Goal: Complete application form

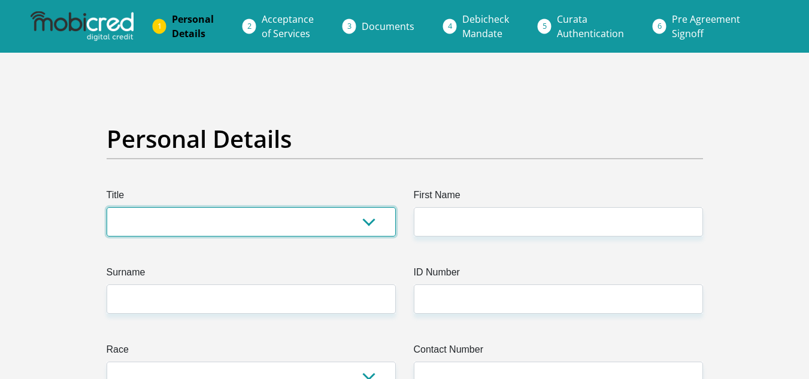
click at [154, 215] on select "Mr Ms Mrs Dr Other" at bounding box center [251, 221] width 289 height 29
select select "Mr"
click at [107, 207] on select "Mr Ms Mrs Dr Other" at bounding box center [251, 221] width 289 height 29
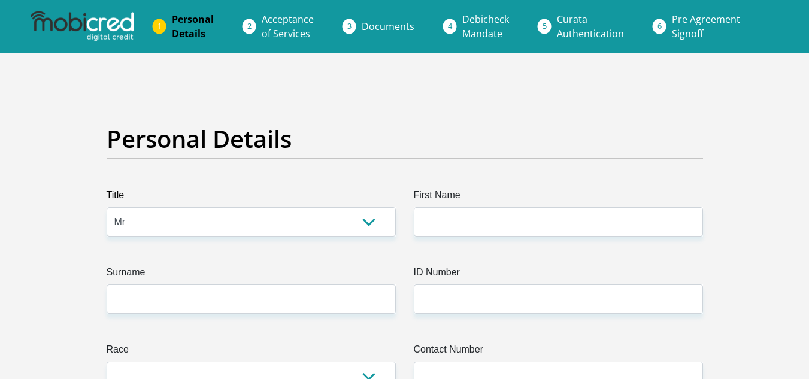
click at [541, 201] on label "First Name" at bounding box center [558, 197] width 289 height 19
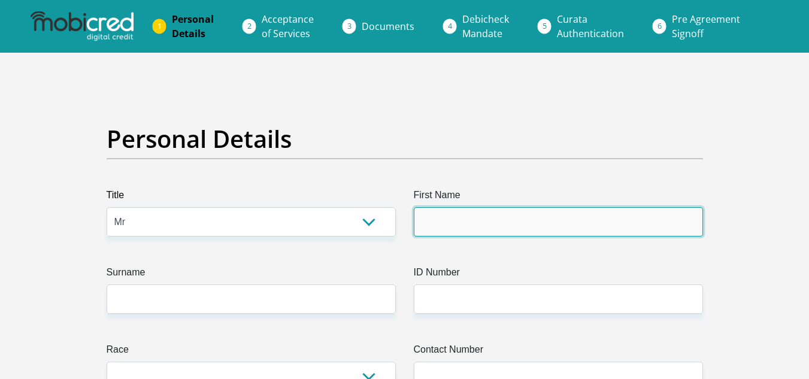
click at [541, 207] on input "First Name" at bounding box center [558, 221] width 289 height 29
click at [504, 220] on input "First Name" at bounding box center [558, 221] width 289 height 29
type input "Kevin"
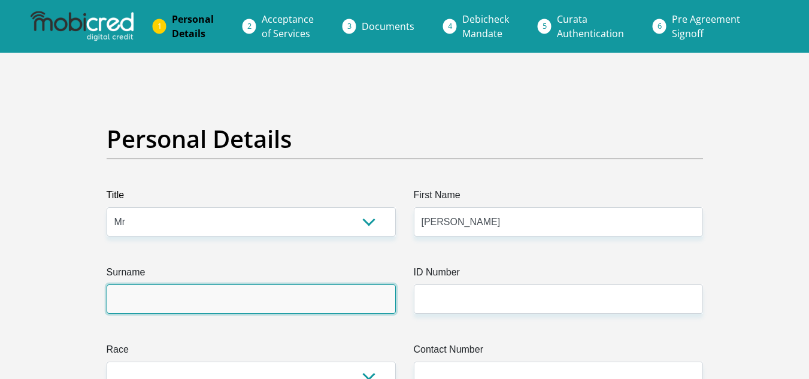
type input "Jansen"
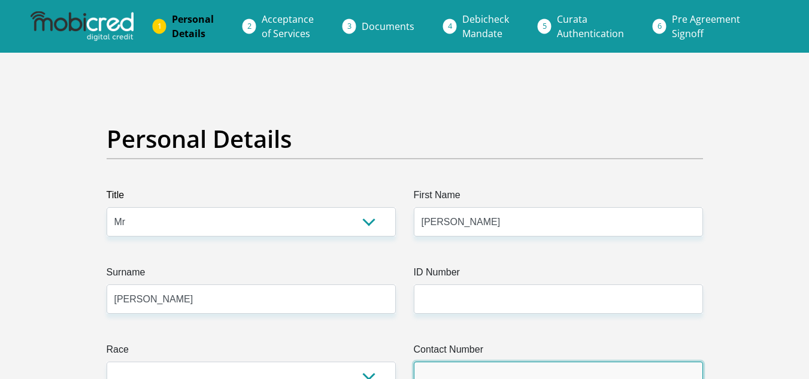
type input "0713449213"
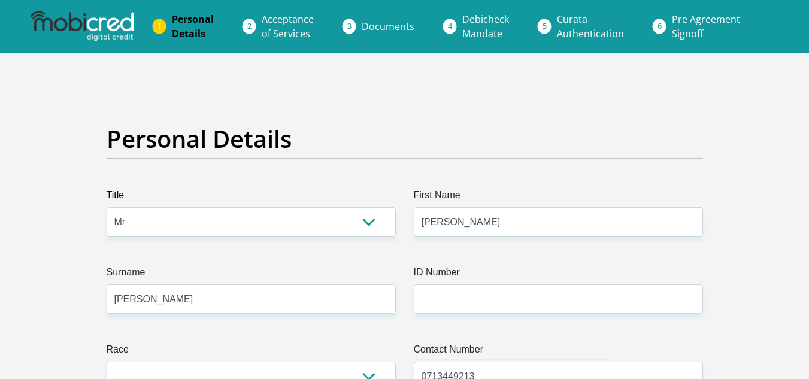
select select "ZAF"
type input "Corner of Voortrekker and Skool Street, Pofad"
type input "Pofadder INN by Country Hotels"
type input "Pofadder Northern Cape"
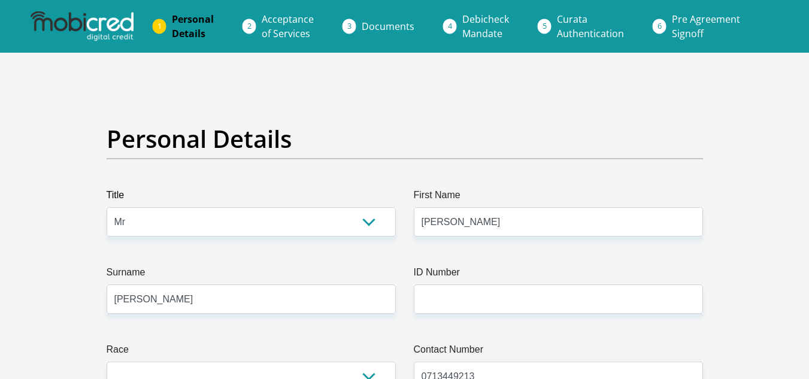
type input "Pofadder Northern Cape"
type input "8890"
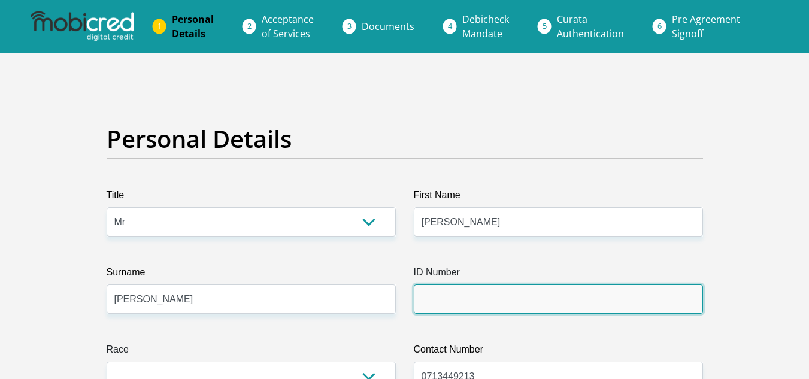
click at [445, 307] on input "ID Number" at bounding box center [558, 298] width 289 height 29
click at [432, 296] on input "ID Number" at bounding box center [558, 298] width 289 height 29
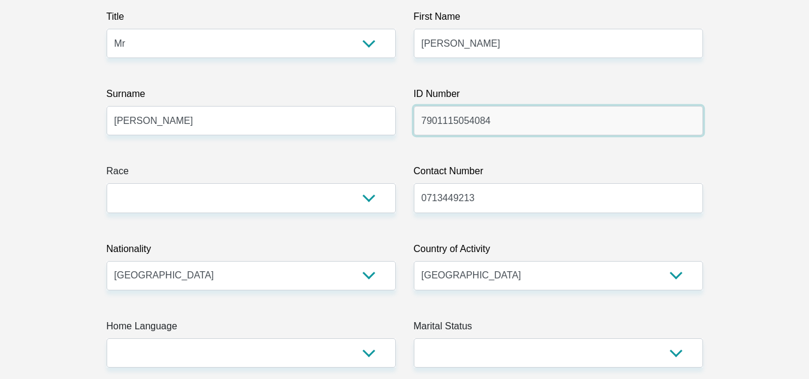
scroll to position [180, 0]
type input "7901115054084"
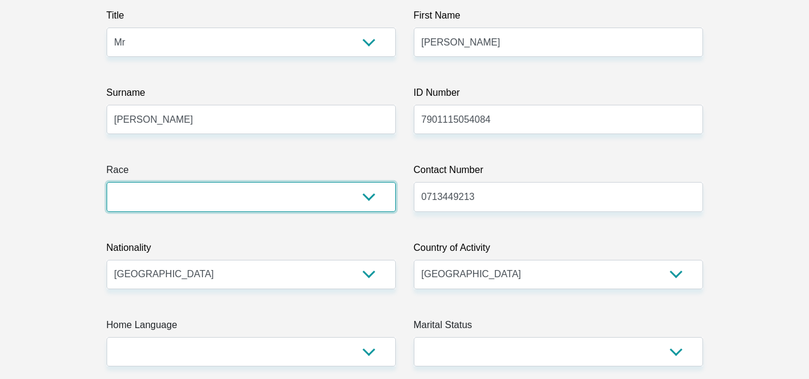
click at [150, 195] on select "Black Coloured Indian White Other" at bounding box center [251, 196] width 289 height 29
select select "4"
click at [107, 182] on select "Black Coloured Indian White Other" at bounding box center [251, 196] width 289 height 29
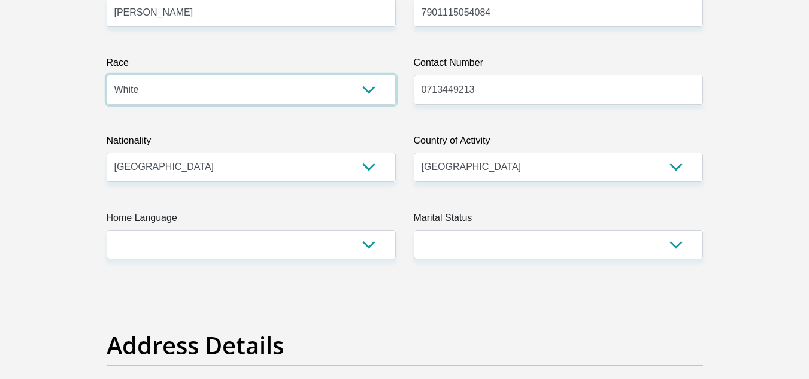
scroll to position [299, 0]
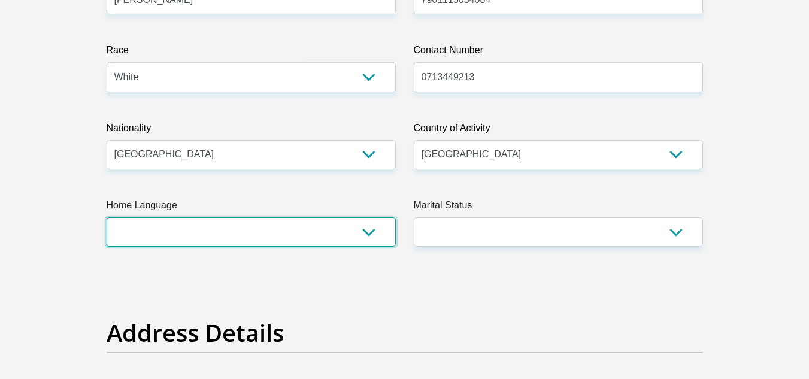
drag, startPoint x: 172, startPoint y: 224, endPoint x: 223, endPoint y: 235, distance: 52.7
click at [175, 224] on select "Afrikaans English Sepedi South Ndebele Southern Sotho Swati Tsonga Tswana Venda…" at bounding box center [251, 231] width 289 height 29
select select "eng"
click at [107, 217] on select "Afrikaans English Sepedi South Ndebele Southern Sotho Swati Tsonga Tswana Venda…" at bounding box center [251, 231] width 289 height 29
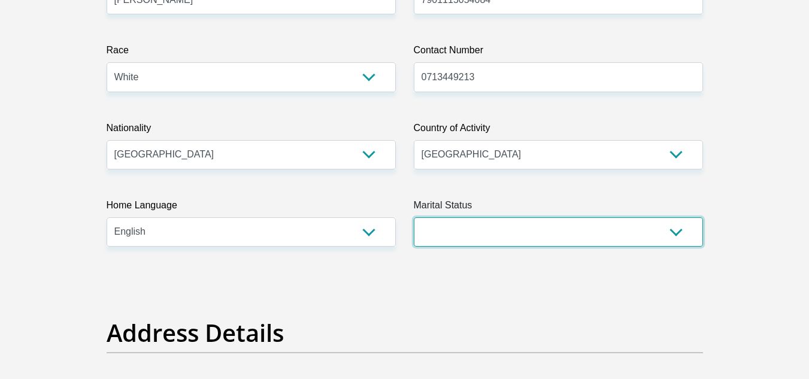
click at [472, 235] on select "Married ANC Single Divorced Widowed Married COP or Customary Law" at bounding box center [558, 231] width 289 height 29
select select "3"
click at [414, 217] on select "Married ANC Single Divorced Widowed Married COP or Customary Law" at bounding box center [558, 231] width 289 height 29
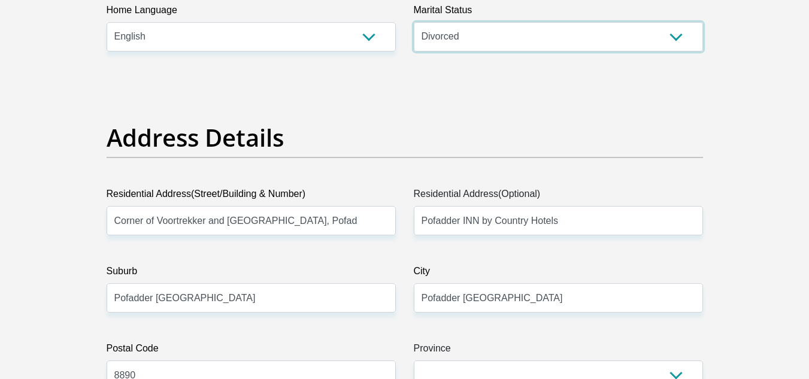
scroll to position [539, 0]
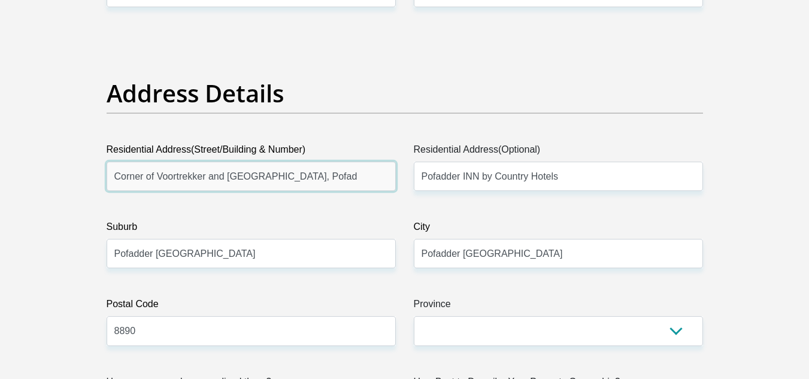
click at [340, 176] on input "Corner of Voortrekker and Skool Street, Pofad" at bounding box center [251, 176] width 289 height 29
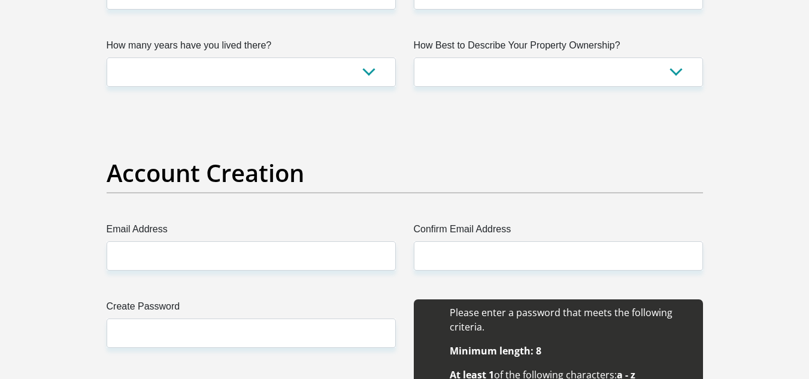
scroll to position [898, 0]
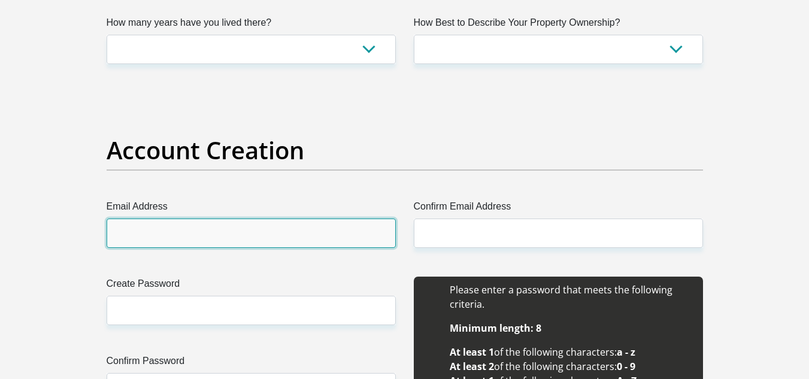
click at [152, 231] on input "Email Address" at bounding box center [251, 233] width 289 height 29
type input "castlekev79@gmail.com"
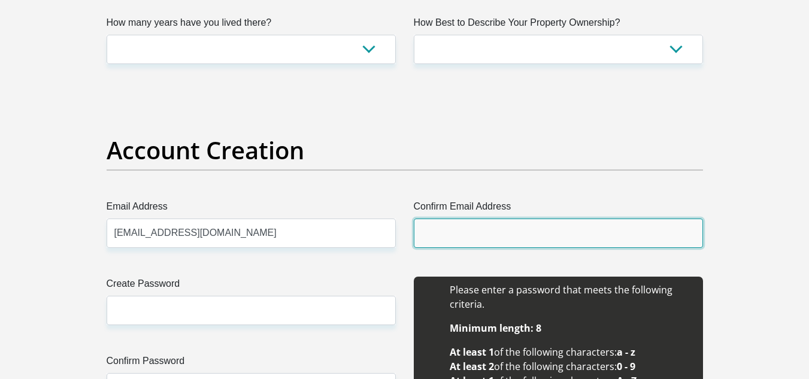
type input "castlekev79@gmail.com"
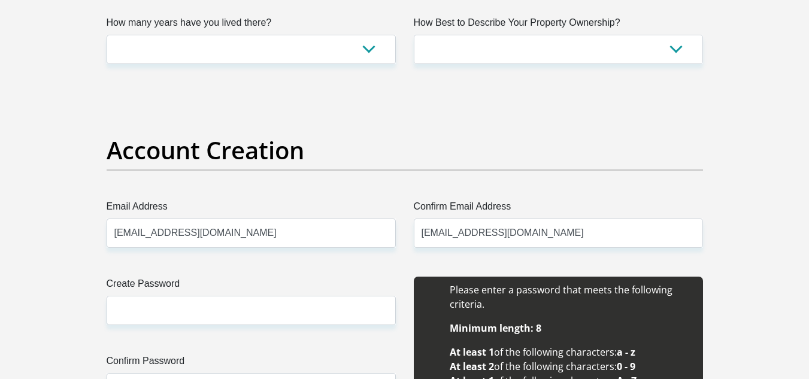
type input "Kevin"
type input "Jansen"
type input "0713449213"
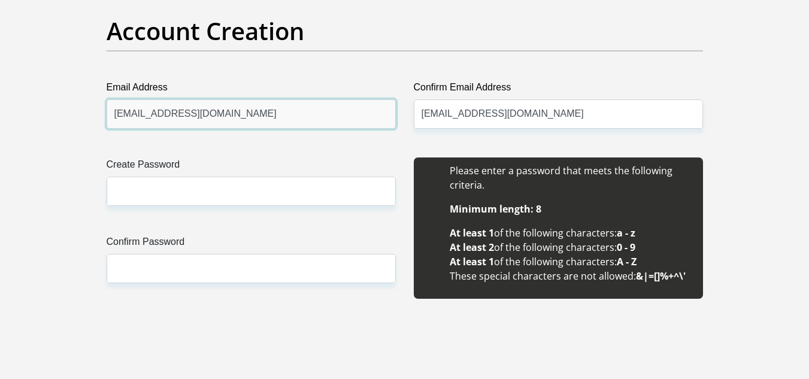
scroll to position [1018, 0]
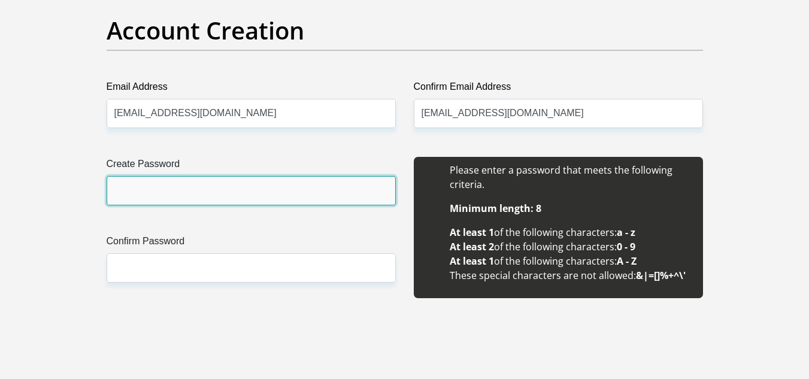
click at [148, 189] on input "Create Password" at bounding box center [251, 190] width 289 height 29
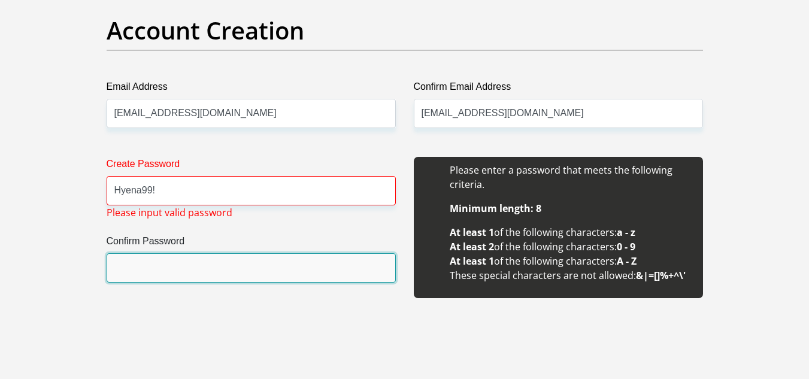
click at [144, 275] on input "Confirm Password" at bounding box center [251, 267] width 289 height 29
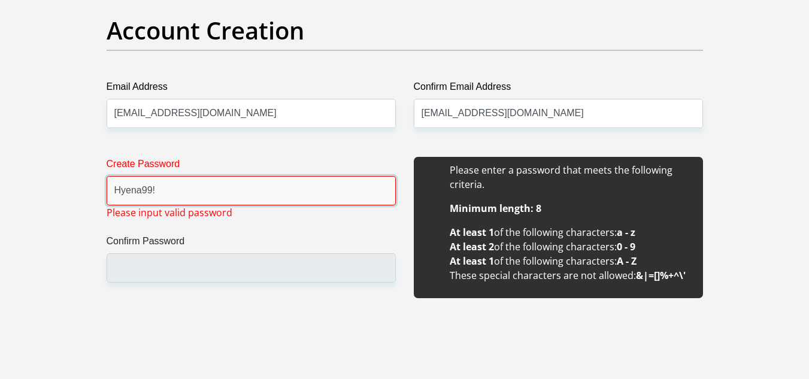
click at [179, 189] on input "Hyena99!" at bounding box center [251, 190] width 289 height 29
type input "H"
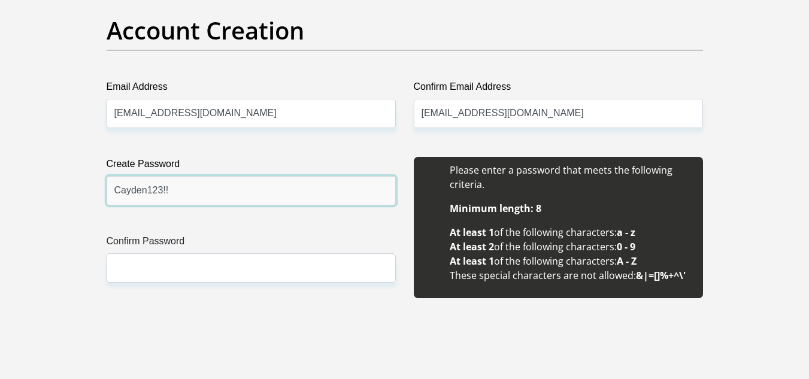
type input "Cayden123!!"
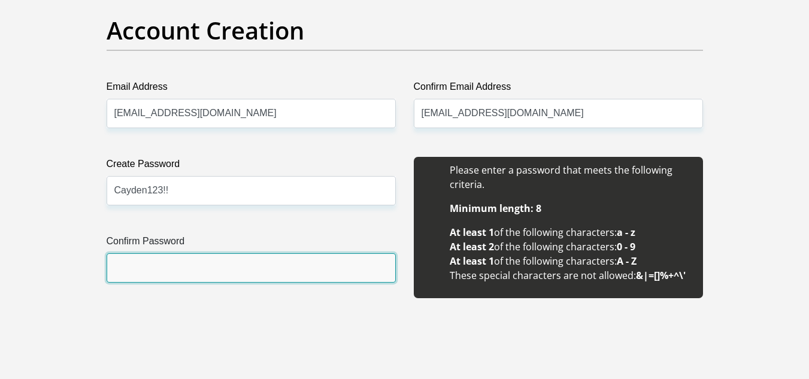
click at [162, 266] on input "Confirm Password" at bounding box center [251, 267] width 289 height 29
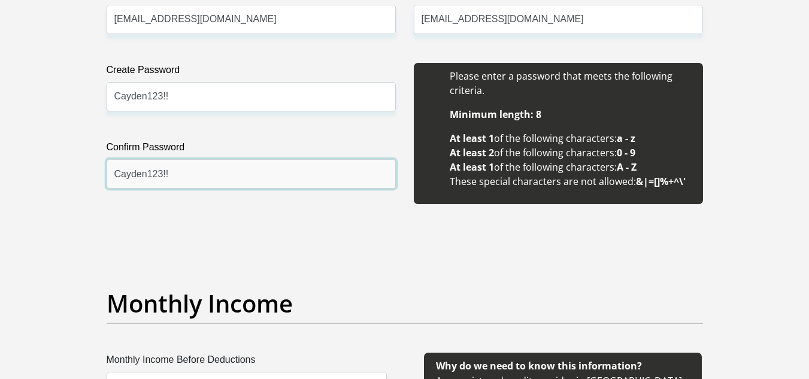
scroll to position [1317, 0]
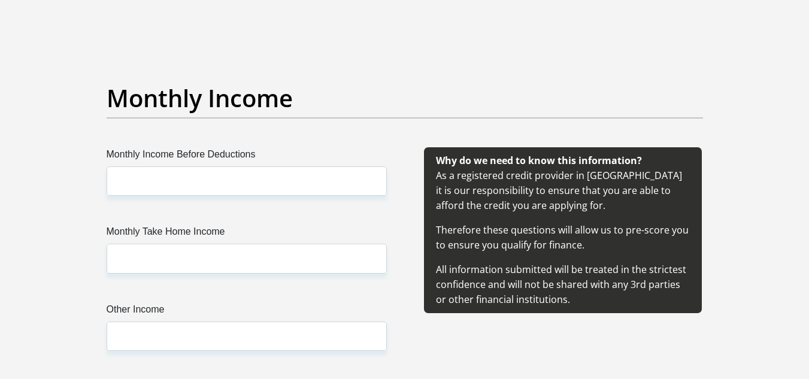
type input "Cayden123!!"
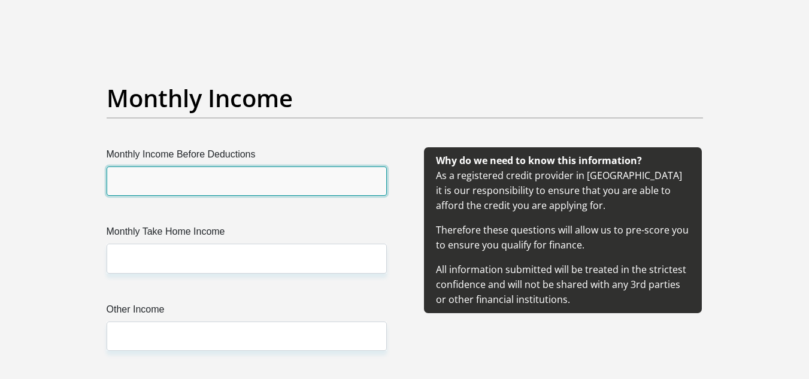
click at [155, 183] on input "Monthly Income Before Deductions" at bounding box center [247, 180] width 280 height 29
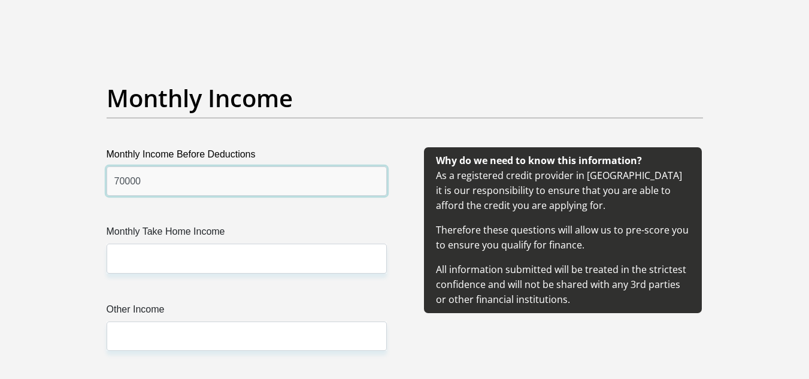
type input "70000"
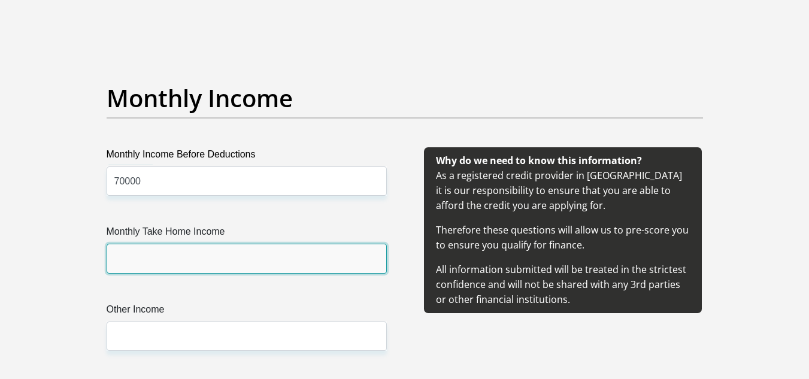
click at [148, 249] on input "Monthly Take Home Income" at bounding box center [247, 258] width 280 height 29
type input "52000"
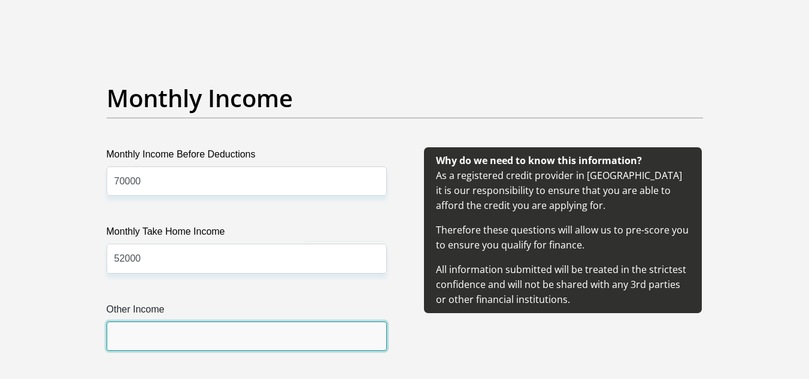
click at [159, 340] on input "Other Income" at bounding box center [247, 336] width 280 height 29
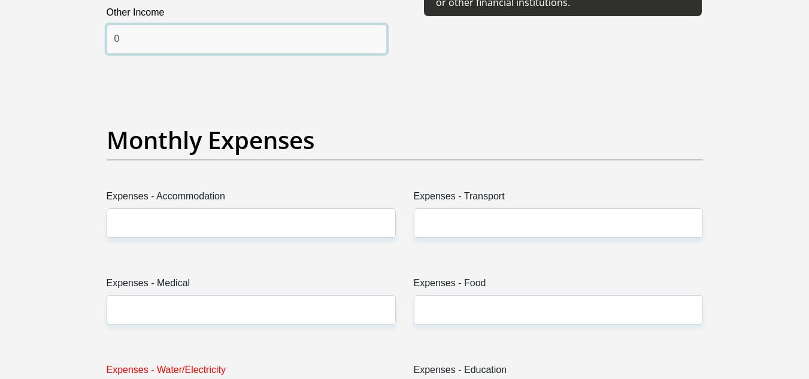
scroll to position [1617, 0]
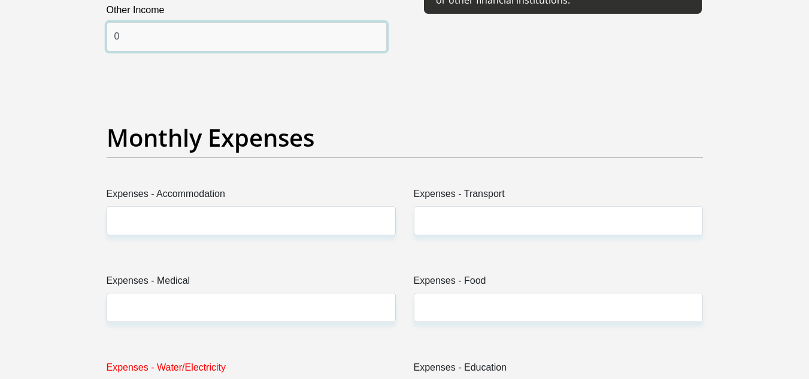
type input "0"
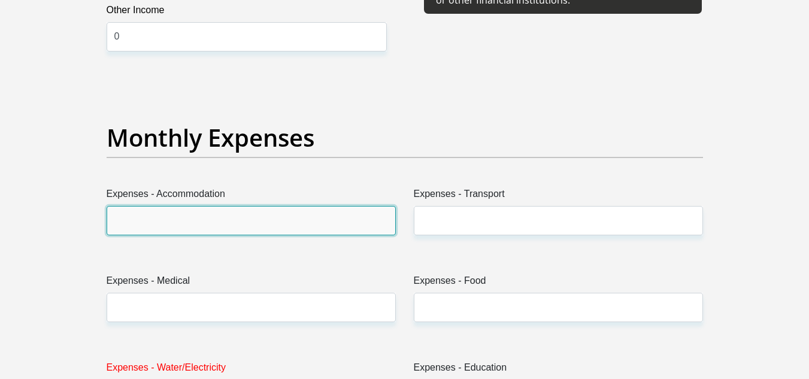
click at [181, 217] on input "Expenses - Accommodation" at bounding box center [251, 220] width 289 height 29
type input "0"
click at [132, 220] on input "0" at bounding box center [251, 220] width 289 height 29
type input "20000"
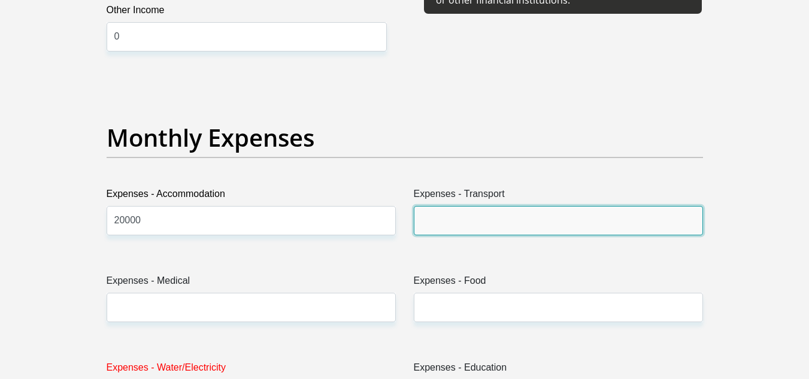
click at [466, 220] on input "Expenses - Transport" at bounding box center [558, 220] width 289 height 29
type input "0"
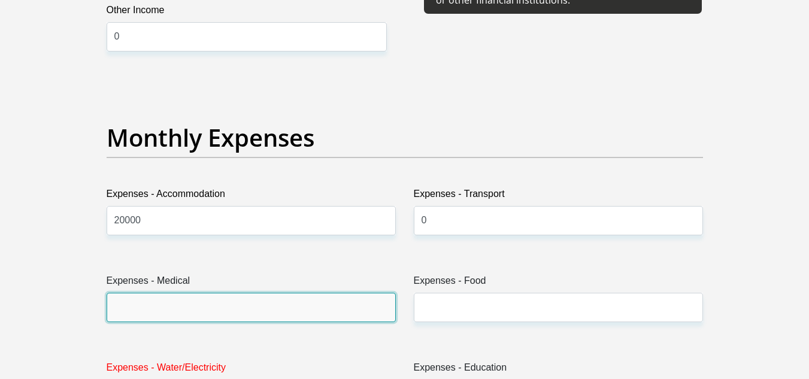
click at [162, 298] on input "Expenses - Medical" at bounding box center [251, 307] width 289 height 29
type input "0"
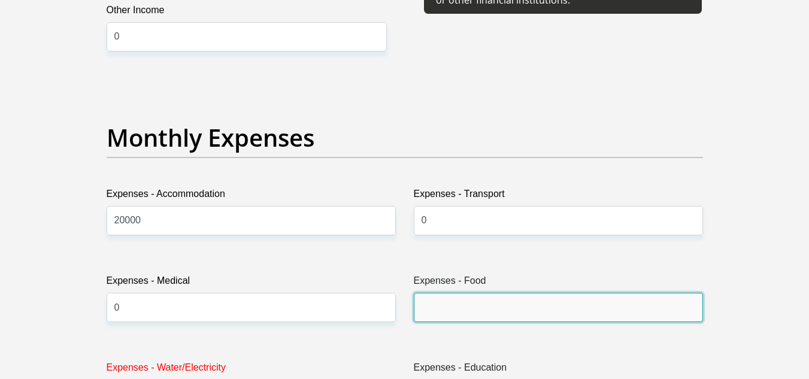
click at [469, 300] on input "Expenses - Food" at bounding box center [558, 307] width 289 height 29
type input "2"
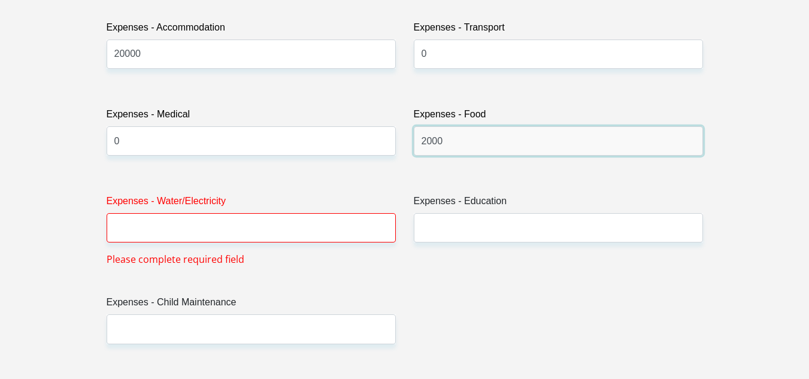
scroll to position [1796, 0]
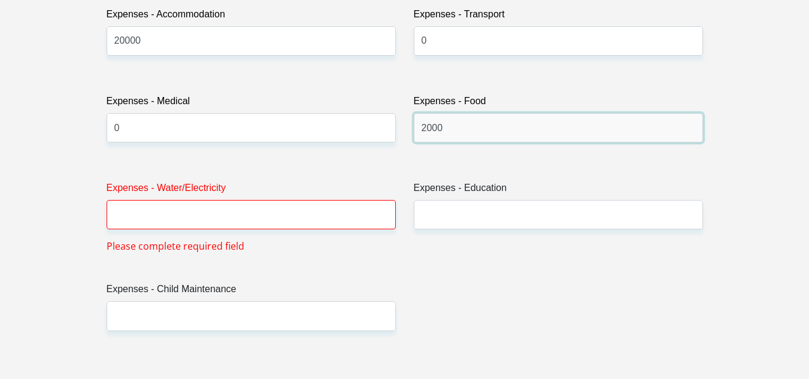
type input "2000"
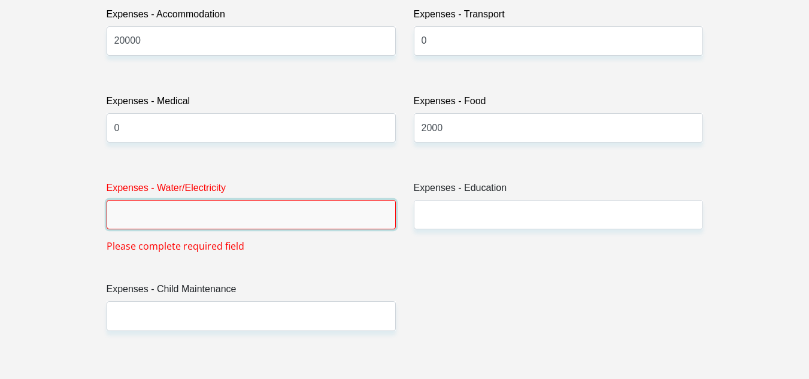
click at [198, 211] on input "Expenses - Water/Electricity" at bounding box center [251, 214] width 289 height 29
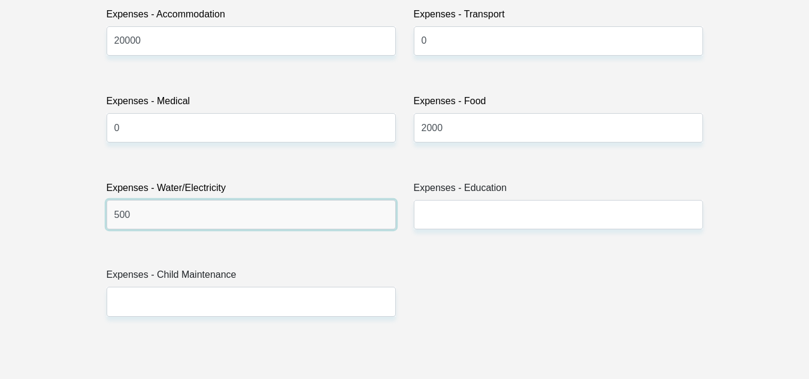
type input "500"
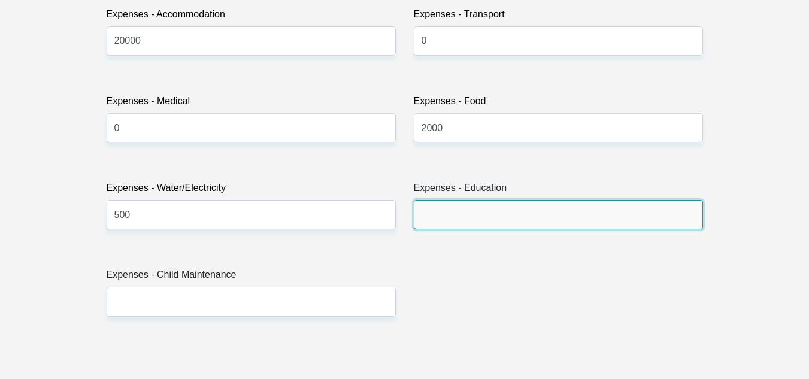
click at [456, 219] on input "Expenses - Education" at bounding box center [558, 214] width 289 height 29
type input "0"
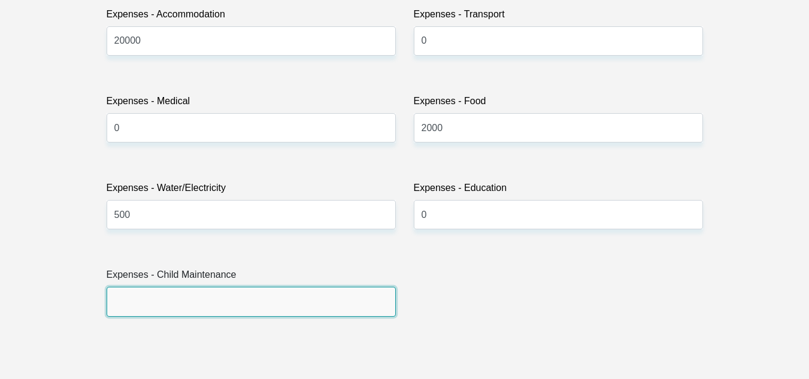
click at [192, 298] on input "Expenses - Child Maintenance" at bounding box center [251, 301] width 289 height 29
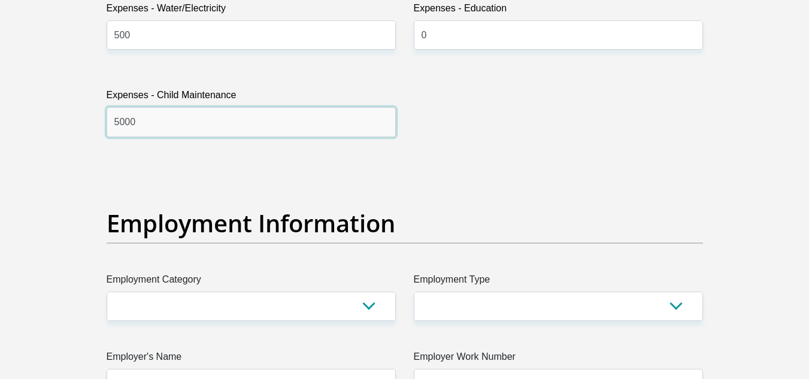
scroll to position [2036, 0]
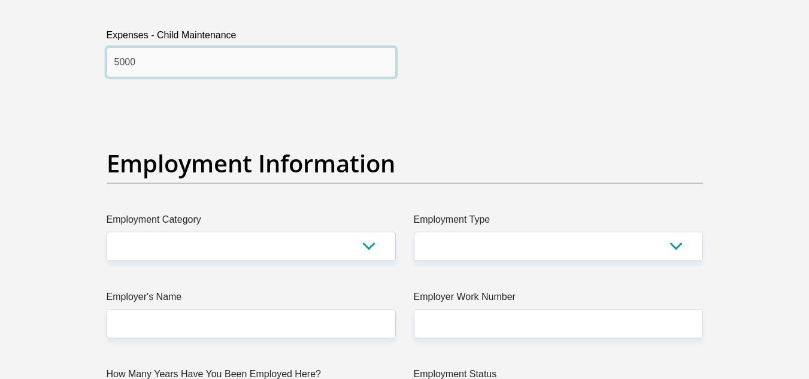
type input "5000"
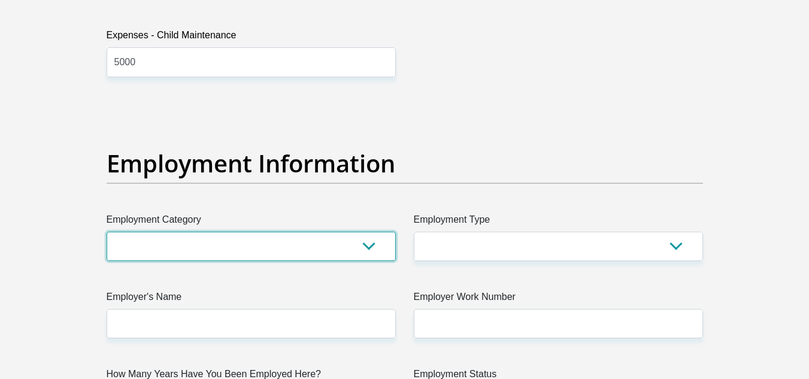
click at [264, 244] on select "AGRICULTURE ALCOHOL & TOBACCO CONSTRUCTION MATERIALS METALLURGY EQUIPMENT FOR R…" at bounding box center [251, 246] width 289 height 29
select select "30"
click at [107, 232] on select "AGRICULTURE ALCOHOL & TOBACCO CONSTRUCTION MATERIALS METALLURGY EQUIPMENT FOR R…" at bounding box center [251, 246] width 289 height 29
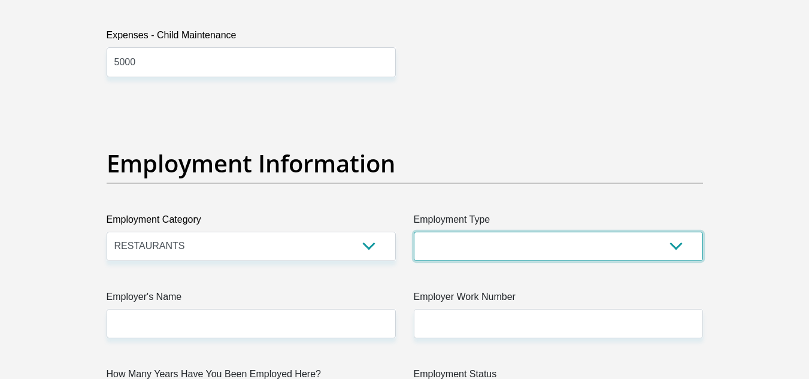
click at [463, 239] on select "College/Lecturer Craft Seller Creative Driver Executive Farmer Forces - Non Com…" at bounding box center [558, 246] width 289 height 29
select select "Manager"
click at [414, 232] on select "College/Lecturer Craft Seller Creative Driver Executive Farmer Forces - Non Com…" at bounding box center [558, 246] width 289 height 29
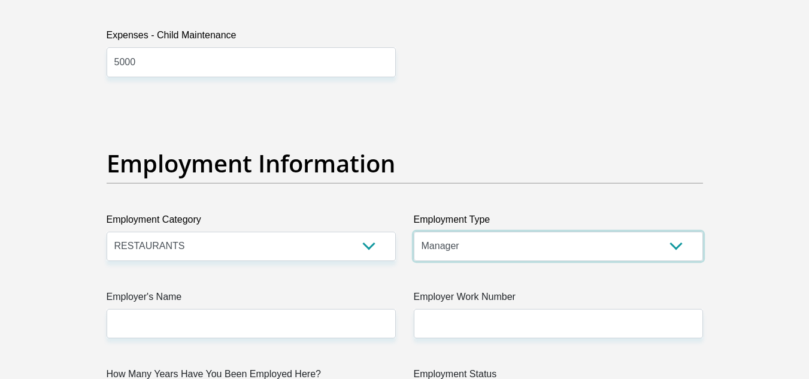
scroll to position [2156, 0]
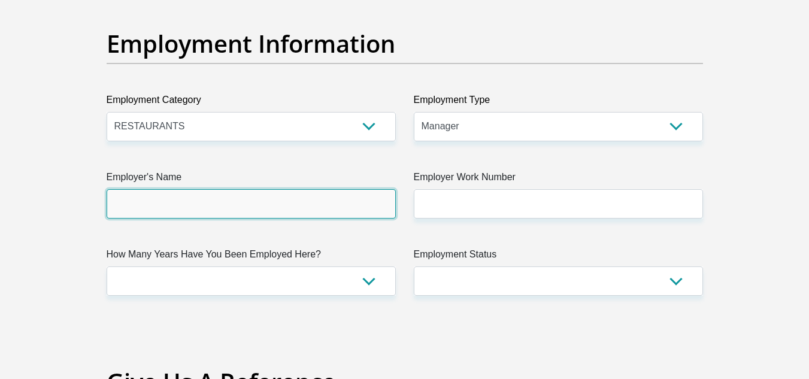
click at [193, 203] on input "Employer's Name" at bounding box center [251, 203] width 289 height 29
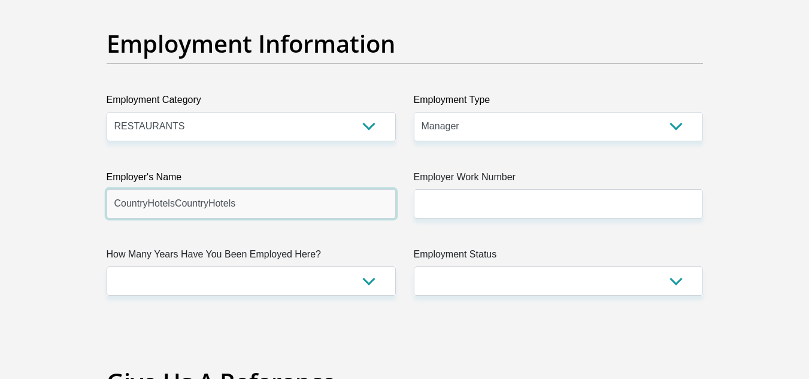
click at [245, 200] on input "CountryHotelsCountryHotels" at bounding box center [251, 203] width 289 height 29
type input "CountryHotels"
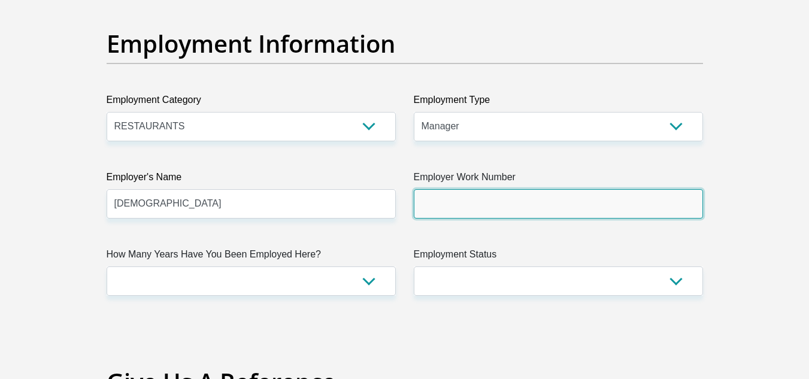
click at [485, 201] on input "Employer Work Number" at bounding box center [558, 203] width 289 height 29
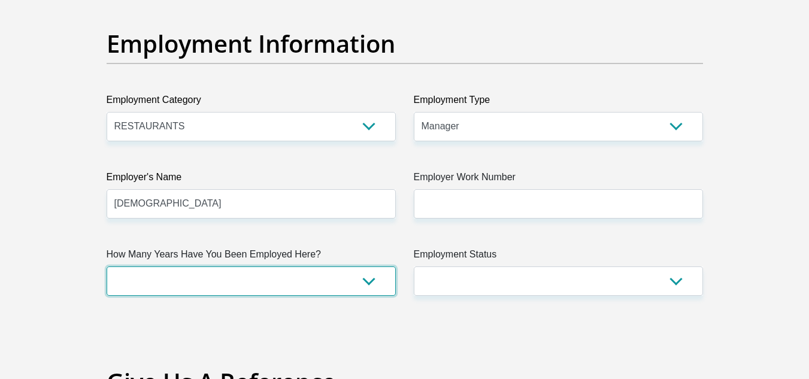
click at [145, 272] on select "less than 1 year 1-3 years 3-5 years 5+ years" at bounding box center [251, 280] width 289 height 29
select select "24"
click at [107, 266] on select "less than 1 year 1-3 years 3-5 years 5+ years" at bounding box center [251, 280] width 289 height 29
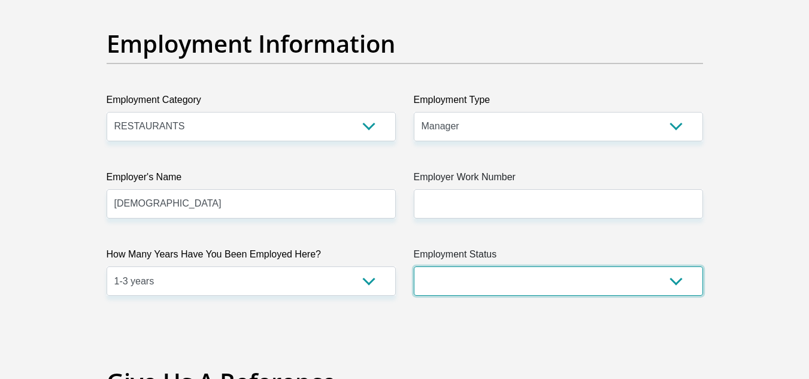
click at [468, 283] on select "Permanent/Full-time Part-time/Casual Contract Worker Self-Employed Housewife Re…" at bounding box center [558, 280] width 289 height 29
select select "1"
click at [414, 266] on select "Permanent/Full-time Part-time/Casual Contract Worker Self-Employed Housewife Re…" at bounding box center [558, 280] width 289 height 29
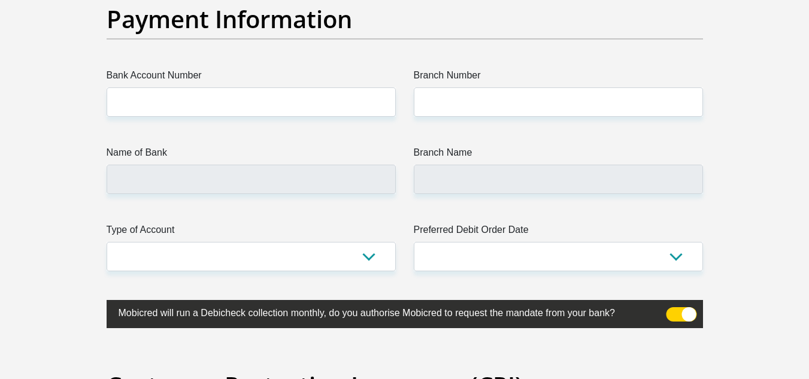
scroll to position [2814, 0]
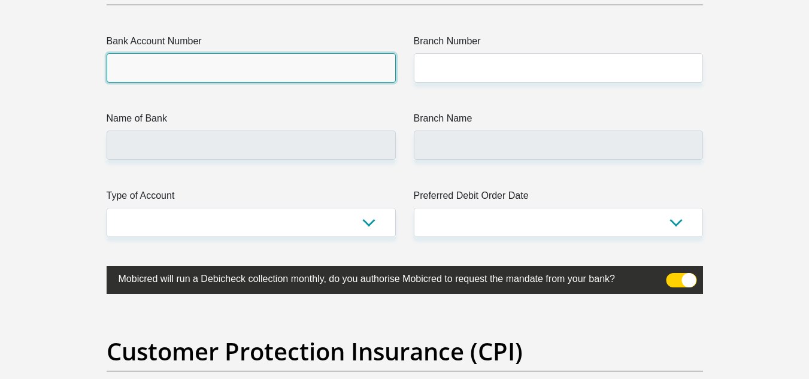
click at [166, 67] on input "Bank Account Number" at bounding box center [251, 67] width 289 height 29
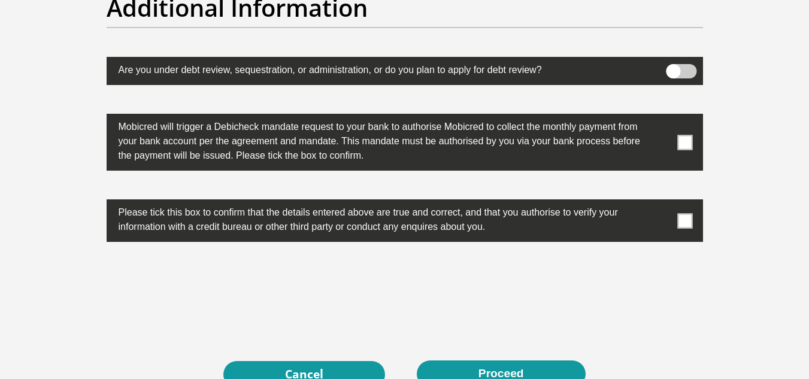
scroll to position [3738, 0]
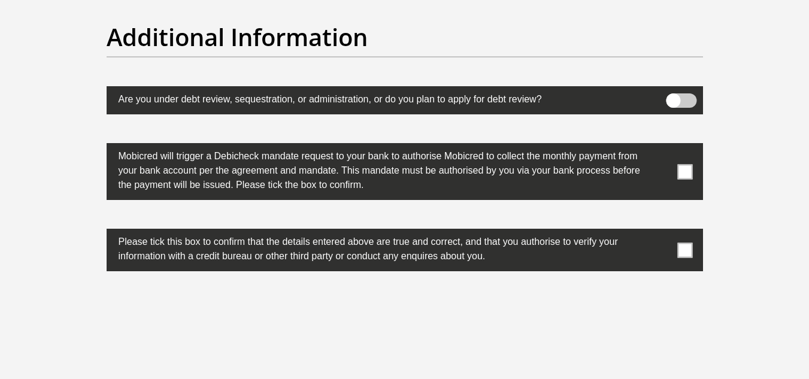
click at [676, 96] on span at bounding box center [681, 100] width 31 height 14
click at [673, 96] on input "checkbox" at bounding box center [673, 96] width 0 height 0
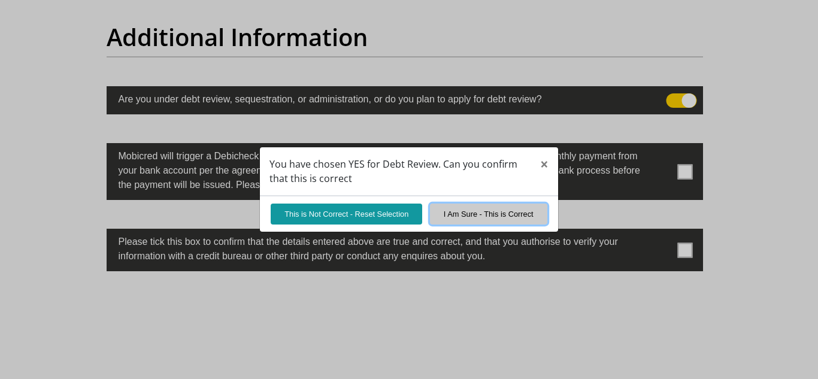
click at [459, 214] on button "I Am Sure - This is Correct" at bounding box center [488, 214] width 117 height 21
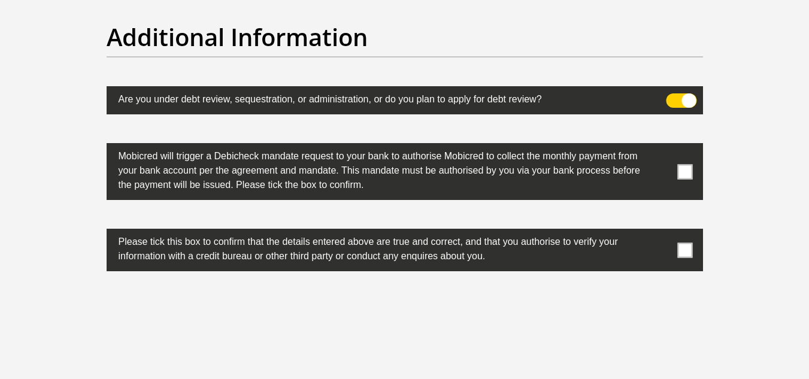
click at [685, 174] on span at bounding box center [684, 171] width 15 height 15
click at [661, 146] on input "checkbox" at bounding box center [661, 146] width 0 height 0
click at [687, 249] on span at bounding box center [684, 250] width 15 height 15
click at [661, 232] on input "checkbox" at bounding box center [661, 232] width 0 height 0
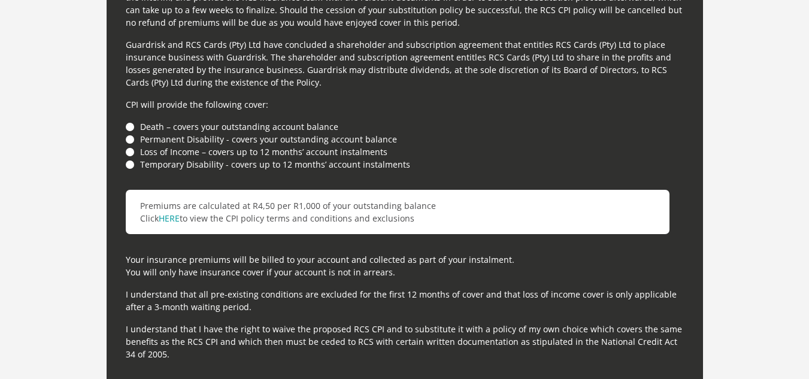
scroll to position [3258, 0]
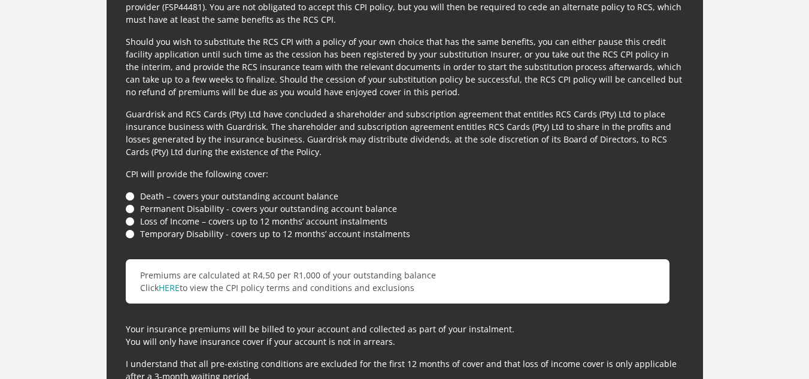
click at [128, 194] on li "Death – covers your outstanding account balance" at bounding box center [405, 196] width 558 height 13
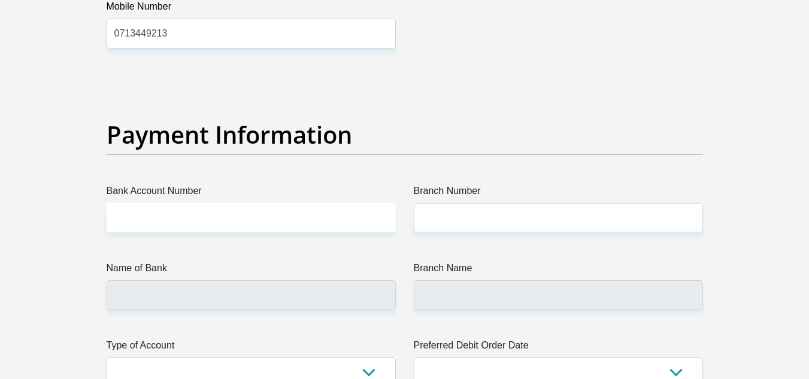
scroll to position [2660, 0]
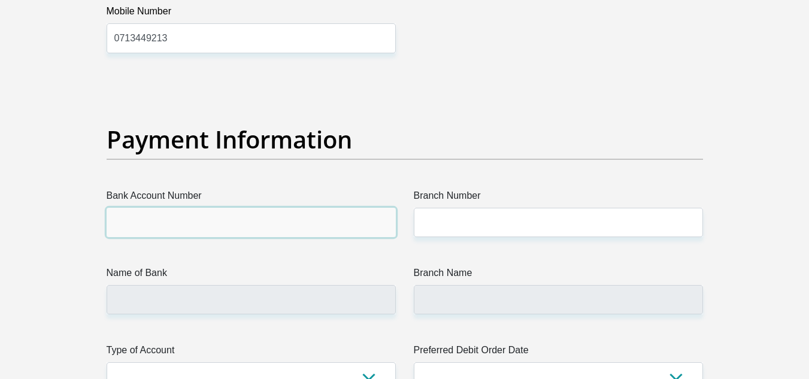
click at [141, 217] on input "Bank Account Number" at bounding box center [251, 222] width 289 height 29
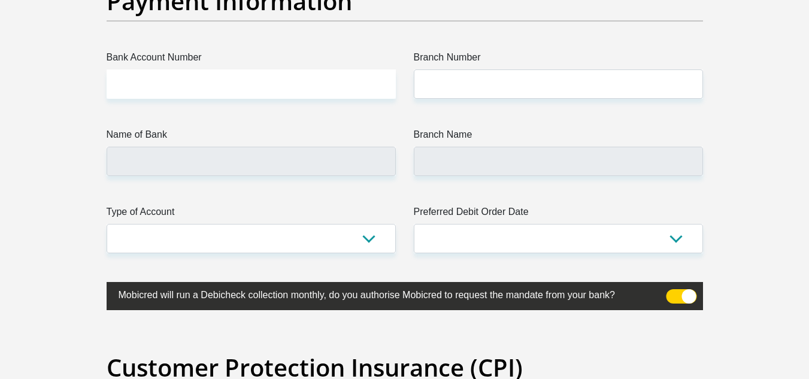
scroll to position [2678, 0]
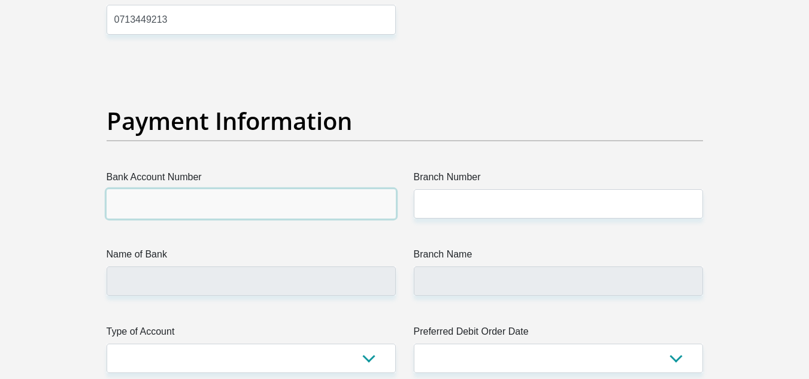
click at [195, 208] on input "Bank Account Number" at bounding box center [251, 203] width 289 height 29
type input "1172047588"
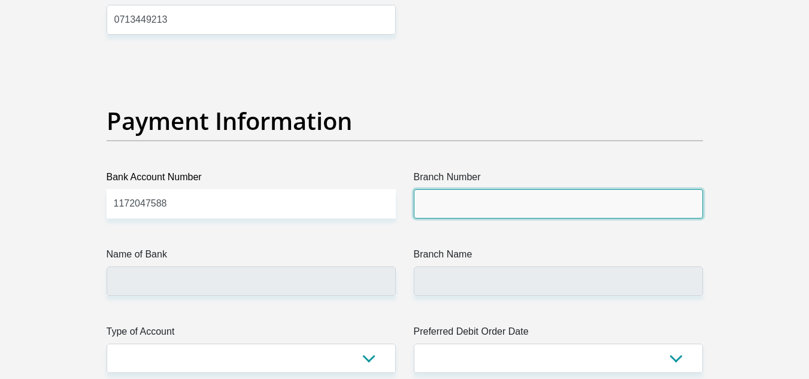
click at [462, 206] on input "Branch Number" at bounding box center [558, 203] width 289 height 29
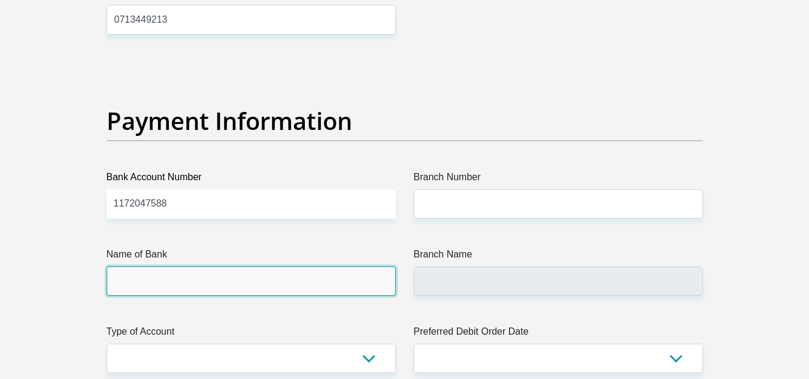
click at [182, 279] on input "Name of Bank" at bounding box center [251, 280] width 289 height 29
click at [156, 285] on input "Name of Bank" at bounding box center [251, 280] width 289 height 29
click at [156, 276] on input "Name of Bank" at bounding box center [251, 280] width 289 height 29
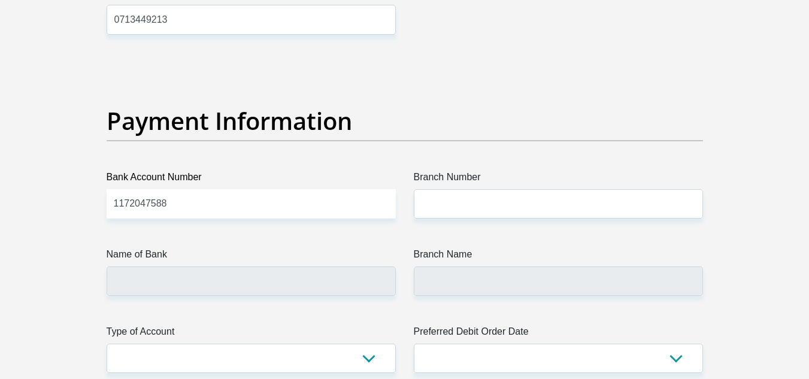
click at [439, 186] on label "Branch Number" at bounding box center [558, 179] width 289 height 19
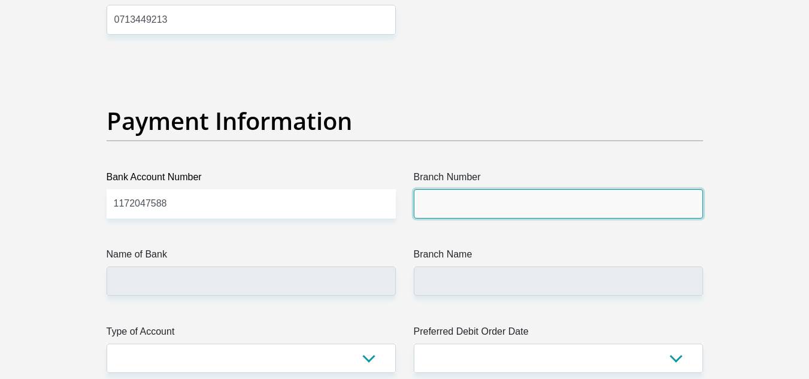
click at [439, 189] on input "Branch Number" at bounding box center [558, 203] width 289 height 29
click at [434, 205] on input "Branch Number" at bounding box center [558, 203] width 289 height 29
click at [442, 198] on input "Branch Number" at bounding box center [558, 203] width 289 height 29
paste input "198765"
type input "198765"
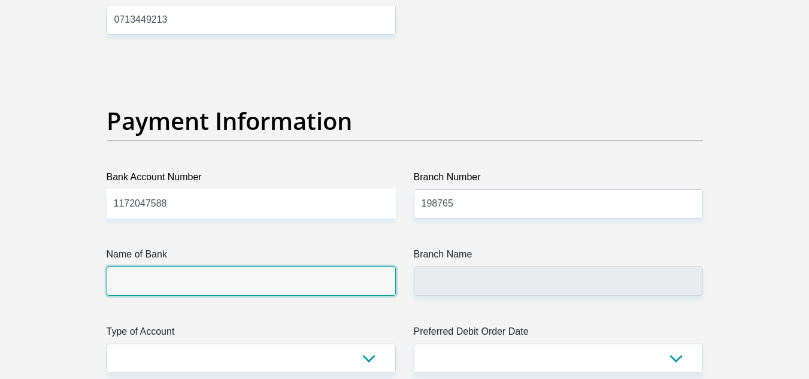
click at [211, 285] on input "Name of Bank" at bounding box center [251, 280] width 289 height 29
click at [136, 276] on input "Name of Bank" at bounding box center [251, 280] width 289 height 29
type input "NEDBANK"
type input "NEDBANK SOUTH AFRICA"
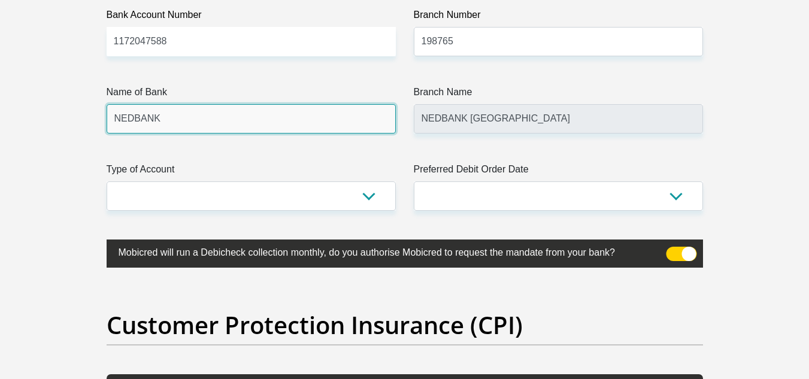
scroll to position [2858, 0]
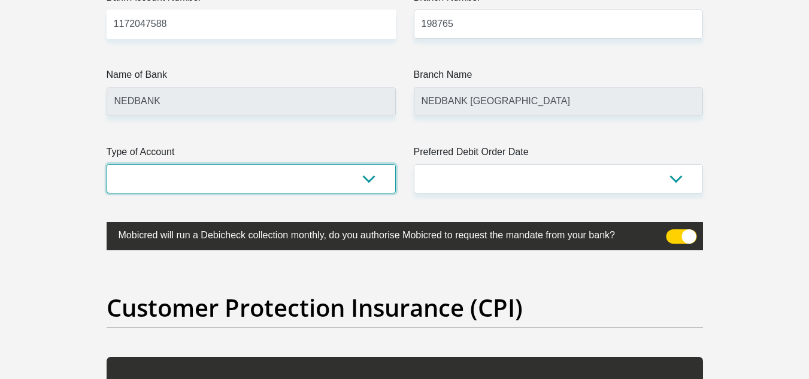
click at [189, 166] on select "Cheque Savings" at bounding box center [251, 178] width 289 height 29
select select "CUR"
click at [107, 164] on select "Cheque Savings" at bounding box center [251, 178] width 289 height 29
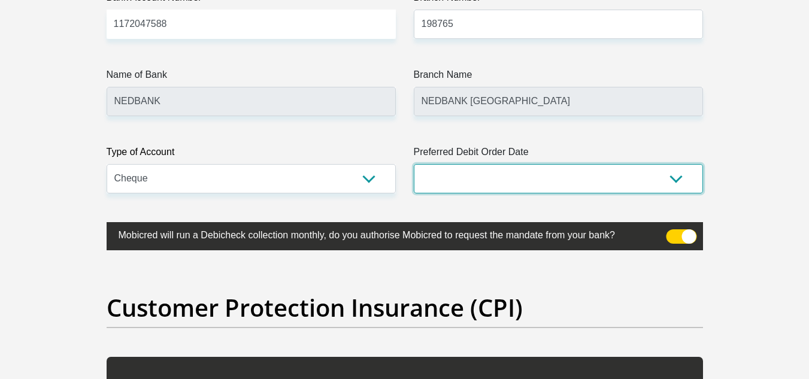
click at [484, 172] on select "1st 2nd 3rd 4th 5th 7th 18th 19th 20th 21st 22nd 23rd 24th 25th 26th 27th 28th …" at bounding box center [558, 178] width 289 height 29
select select "30"
click at [414, 164] on select "1st 2nd 3rd 4th 5th 7th 18th 19th 20th 21st 22nd 23rd 24th 25th 26th 27th 28th …" at bounding box center [558, 178] width 289 height 29
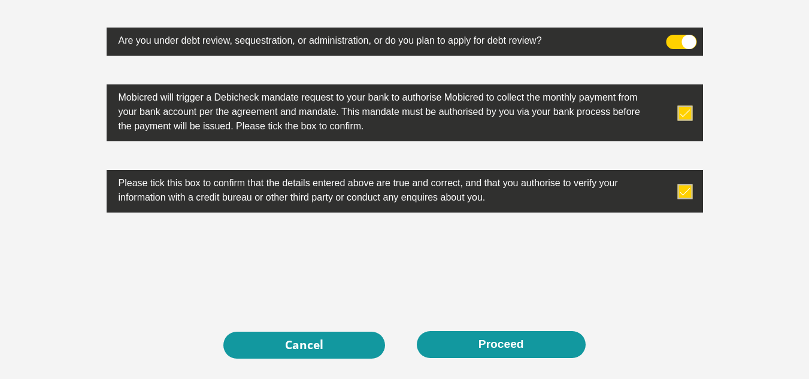
scroll to position [3917, 0]
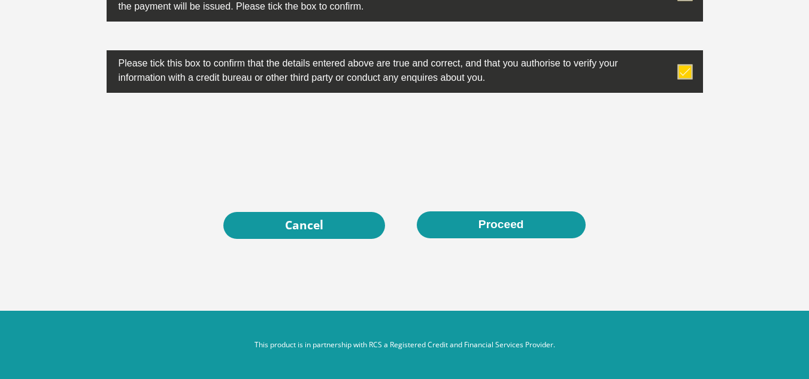
click at [493, 222] on button "Proceed" at bounding box center [501, 224] width 169 height 27
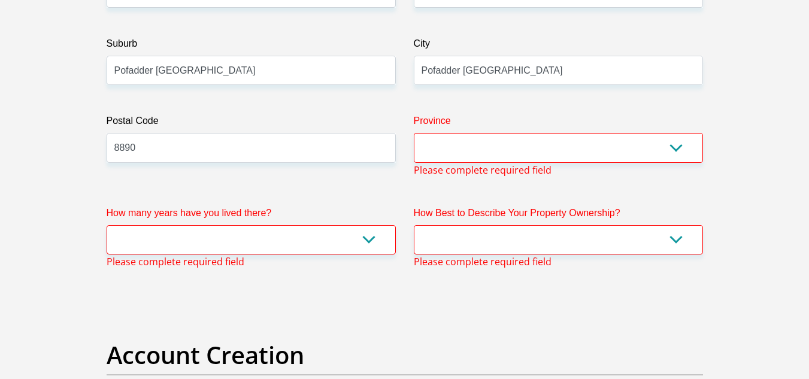
scroll to position [705, 0]
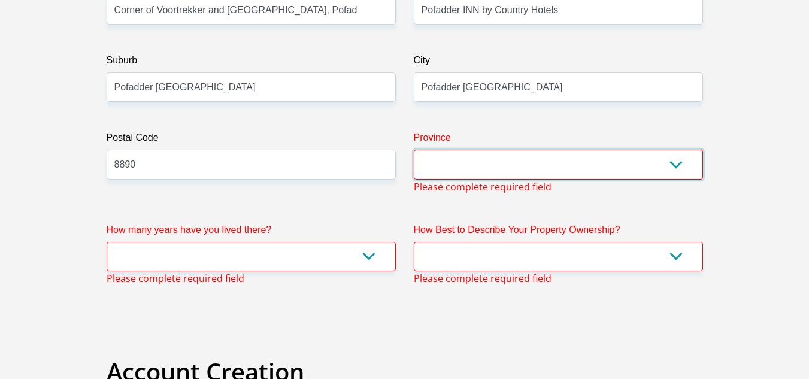
click at [442, 165] on select "Eastern Cape Free State Gauteng KwaZulu-Natal Limpopo Mpumalanga Northern Cape …" at bounding box center [558, 164] width 289 height 29
select select "Northern Cape"
click at [414, 150] on select "Eastern Cape Free State Gauteng KwaZulu-Natal Limpopo Mpumalanga Northern Cape …" at bounding box center [558, 164] width 289 height 29
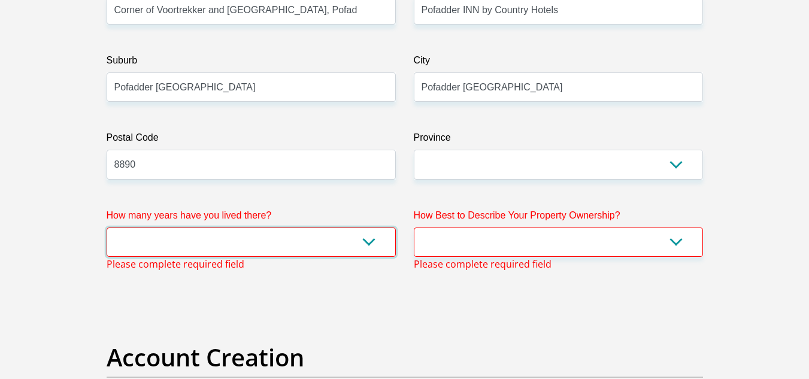
click at [165, 237] on select "less than 1 year 1-3 years 3-5 years 5+ years" at bounding box center [251, 242] width 289 height 29
select select "2"
click at [107, 228] on select "less than 1 year 1-3 years 3-5 years 5+ years" at bounding box center [251, 242] width 289 height 29
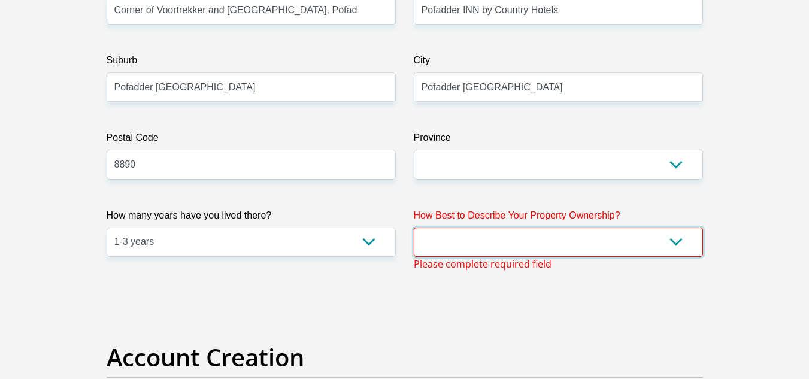
click at [463, 237] on select "Owned Rented Family Owned Company Dwelling" at bounding box center [558, 242] width 289 height 29
select select "Company Dwelling"
click at [414, 228] on select "Owned Rented Family Owned Company Dwelling" at bounding box center [558, 242] width 289 height 29
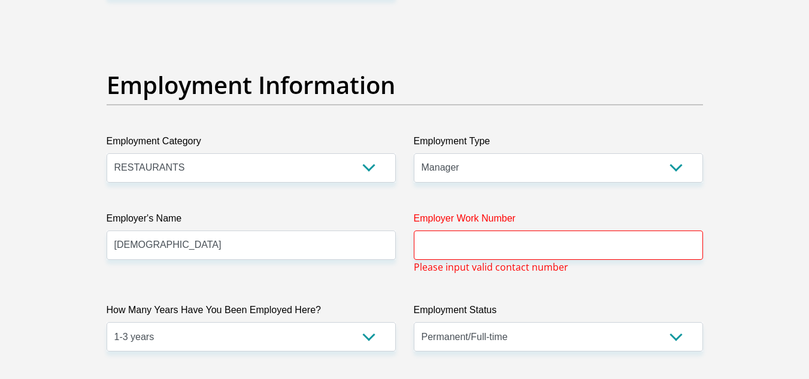
scroll to position [2083, 0]
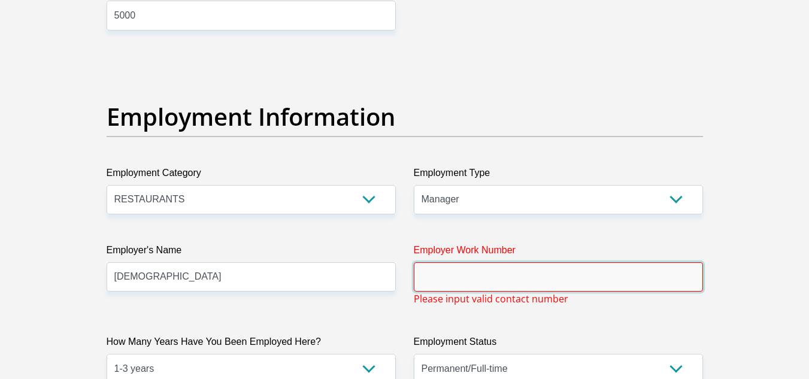
click at [433, 279] on input "Employer Work Number" at bounding box center [558, 276] width 289 height 29
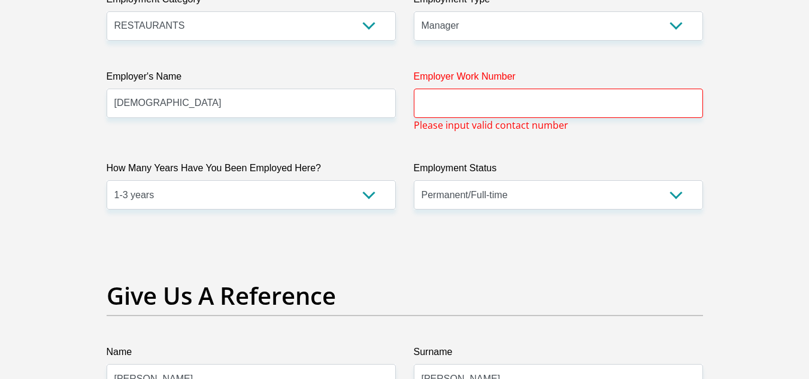
scroll to position [2154, 0]
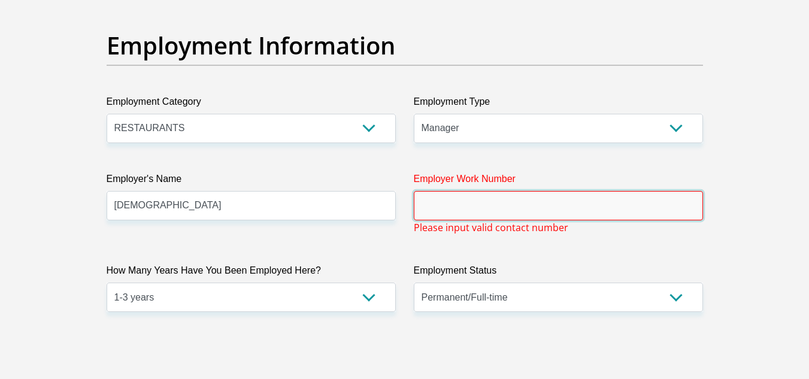
click at [462, 202] on input "Employer Work Number" at bounding box center [558, 205] width 289 height 29
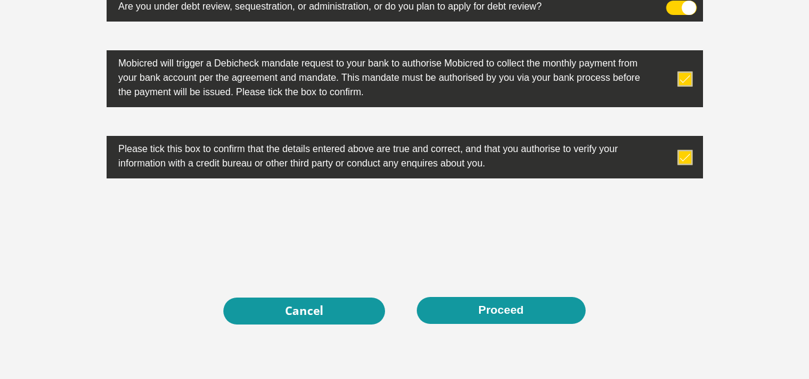
scroll to position [3917, 0]
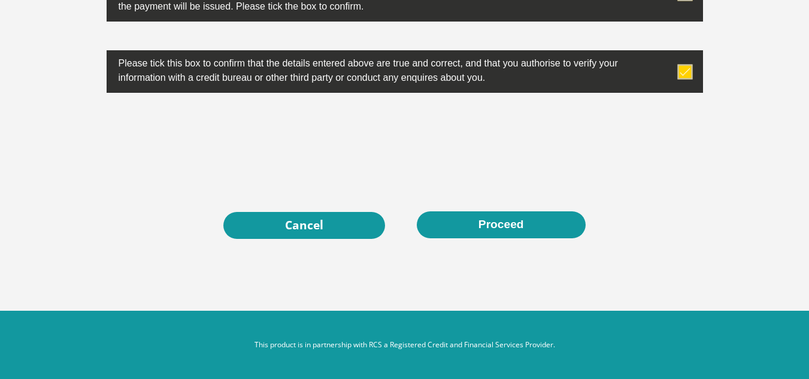
type input "0549330003"
click at [490, 222] on button "Proceed" at bounding box center [501, 224] width 169 height 27
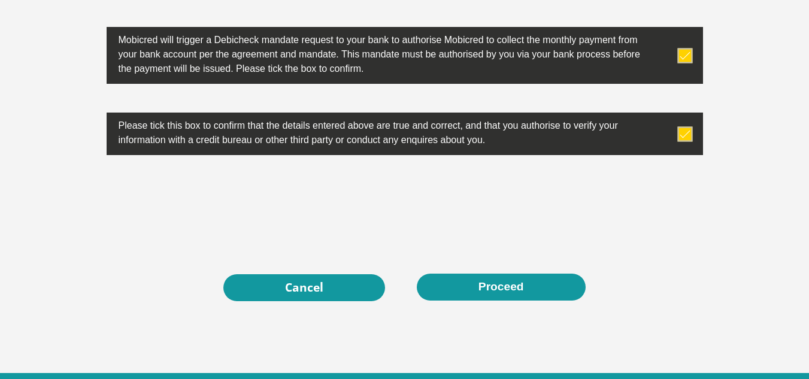
scroll to position [3892, 0]
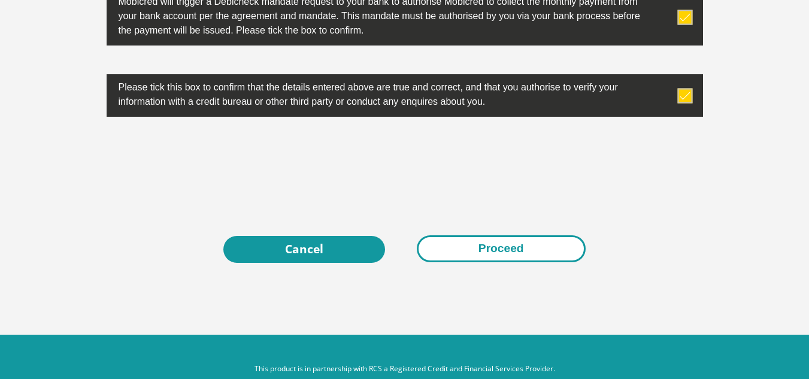
click at [499, 250] on button "Proceed" at bounding box center [501, 248] width 169 height 27
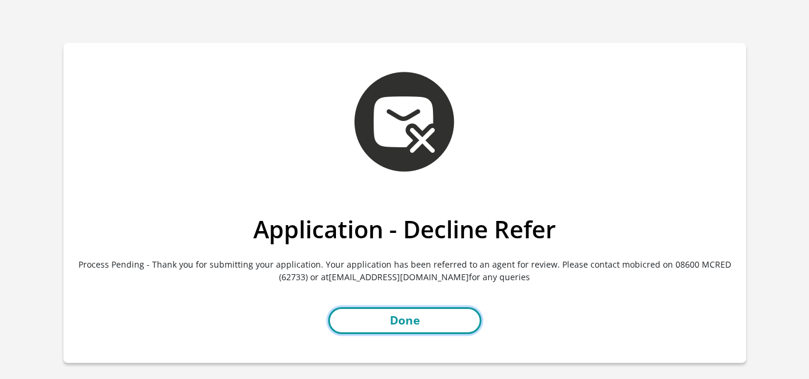
click at [411, 322] on link "Done" at bounding box center [404, 320] width 153 height 27
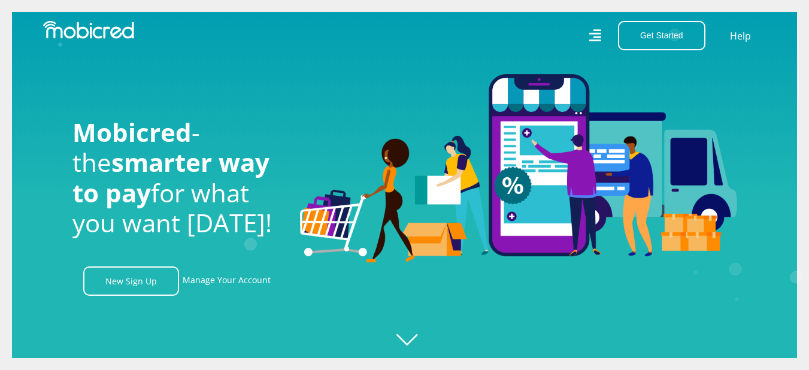
scroll to position [120, 0]
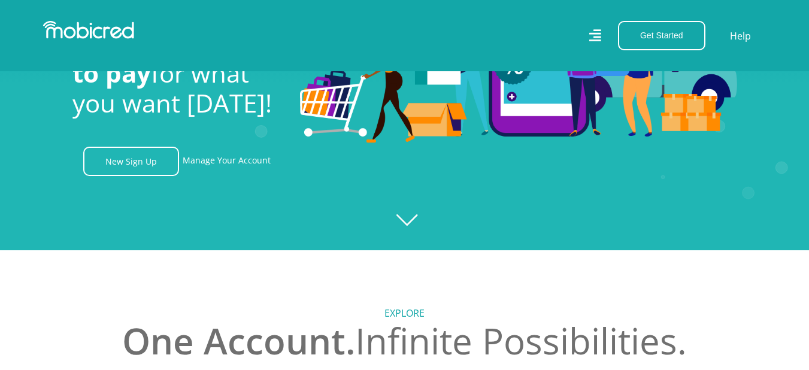
click at [408, 222] on icon "Created with Raphaël 2.3.0" at bounding box center [404, 65] width 809 height 370
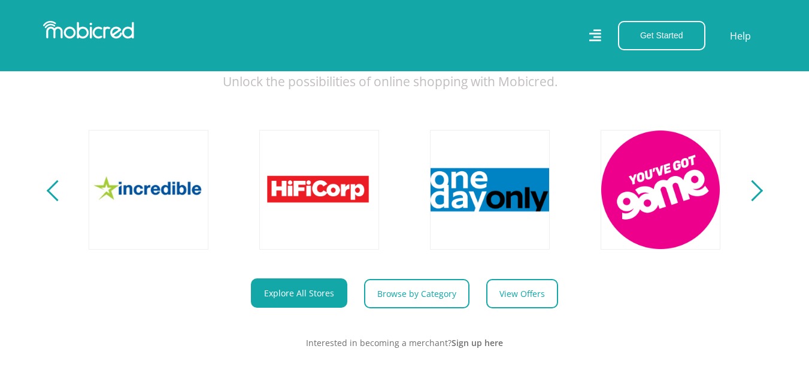
scroll to position [419, 0]
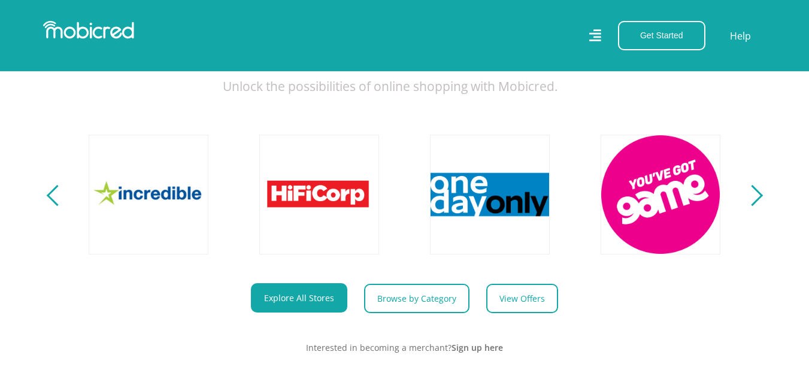
click at [56, 206] on div "Previous" at bounding box center [56, 195] width 21 height 21
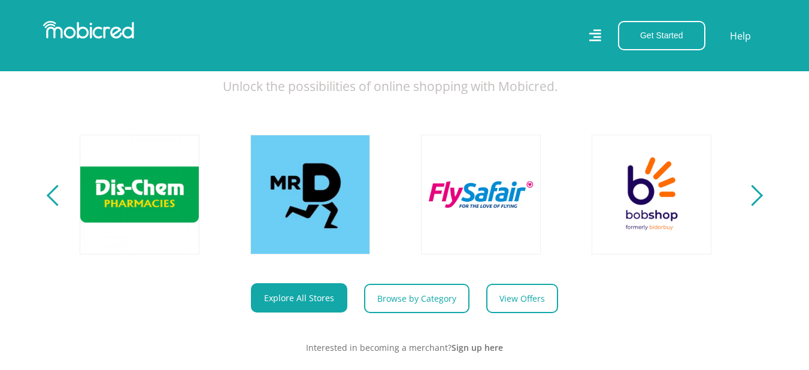
scroll to position [0, 1536]
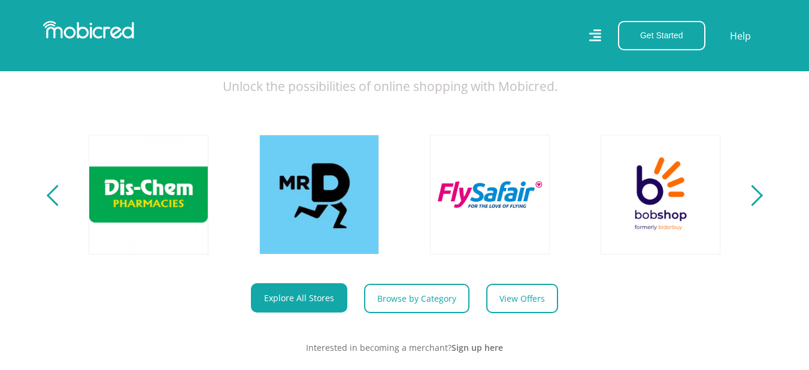
click at [56, 206] on div "Previous" at bounding box center [56, 195] width 21 height 21
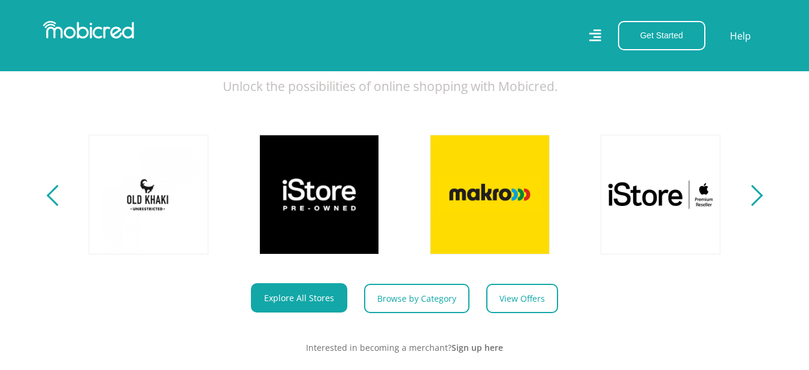
click at [56, 206] on div "Previous" at bounding box center [56, 195] width 21 height 21
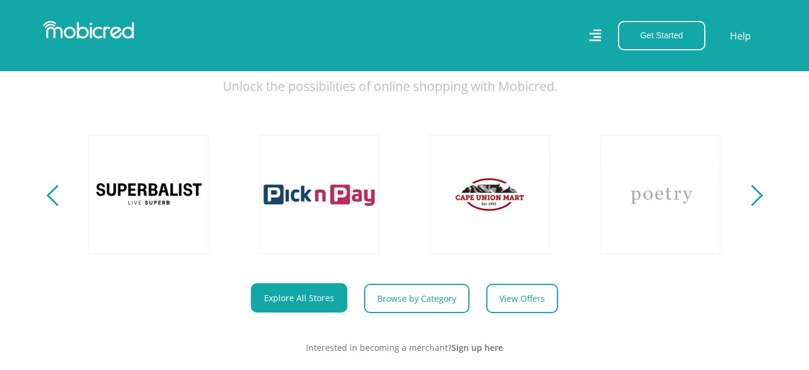
scroll to position [0, 171]
click at [56, 206] on div "Previous" at bounding box center [56, 195] width 21 height 21
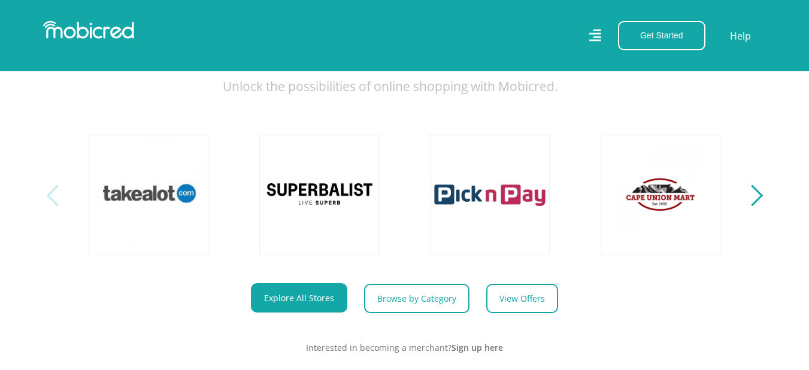
click at [56, 206] on div "Previous" at bounding box center [56, 195] width 21 height 21
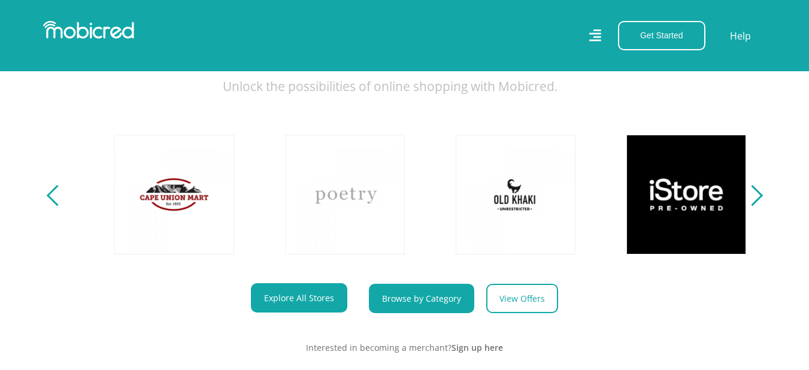
click at [411, 305] on link "Browse by Category" at bounding box center [421, 298] width 105 height 29
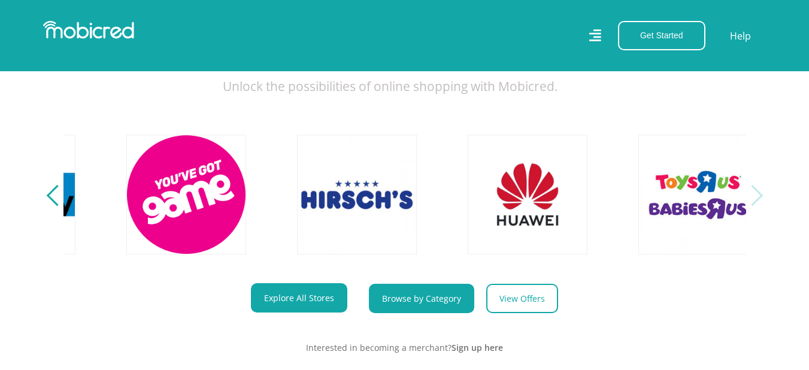
scroll to position [0, 2730]
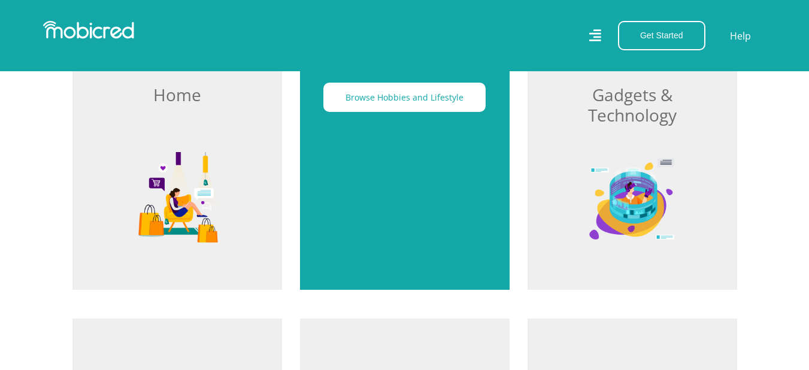
scroll to position [419, 0]
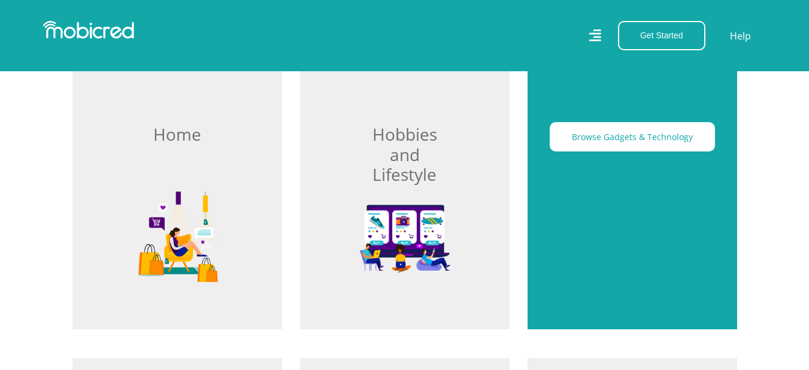
click at [645, 164] on div "Browse Gadgets & Technology" at bounding box center [633, 183] width 210 height 291
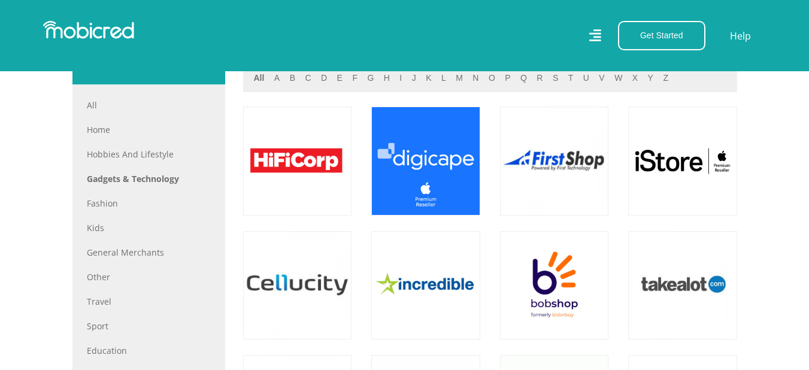
scroll to position [599, 0]
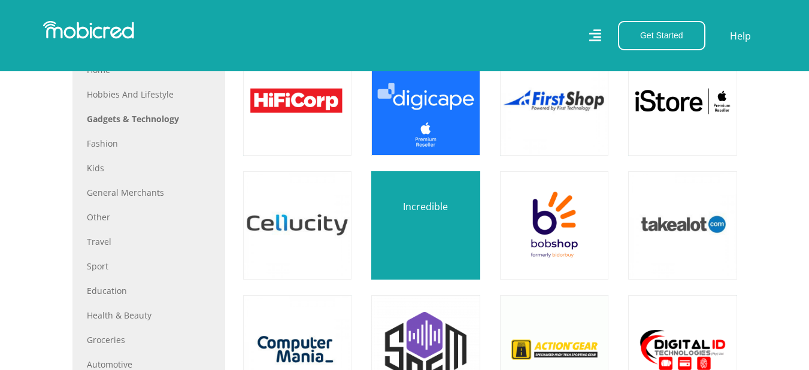
click at [442, 226] on link at bounding box center [426, 226] width 128 height 128
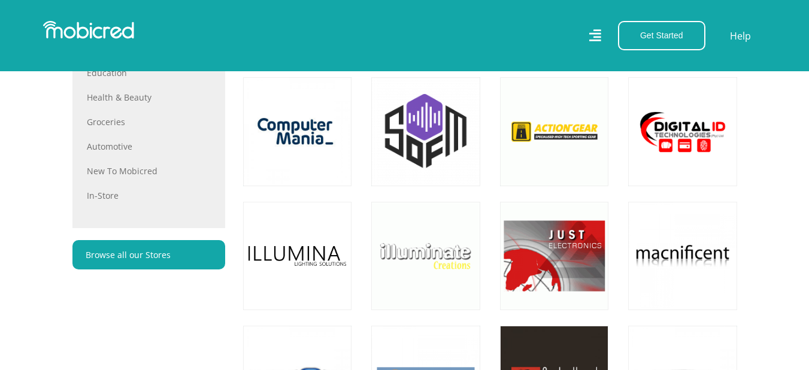
scroll to position [898, 0]
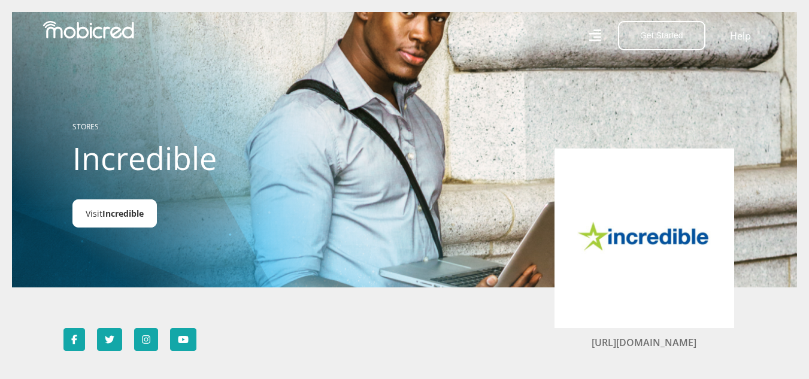
click at [118, 216] on span "Incredible" at bounding box center [122, 213] width 41 height 11
